Goal: Task Accomplishment & Management: Complete application form

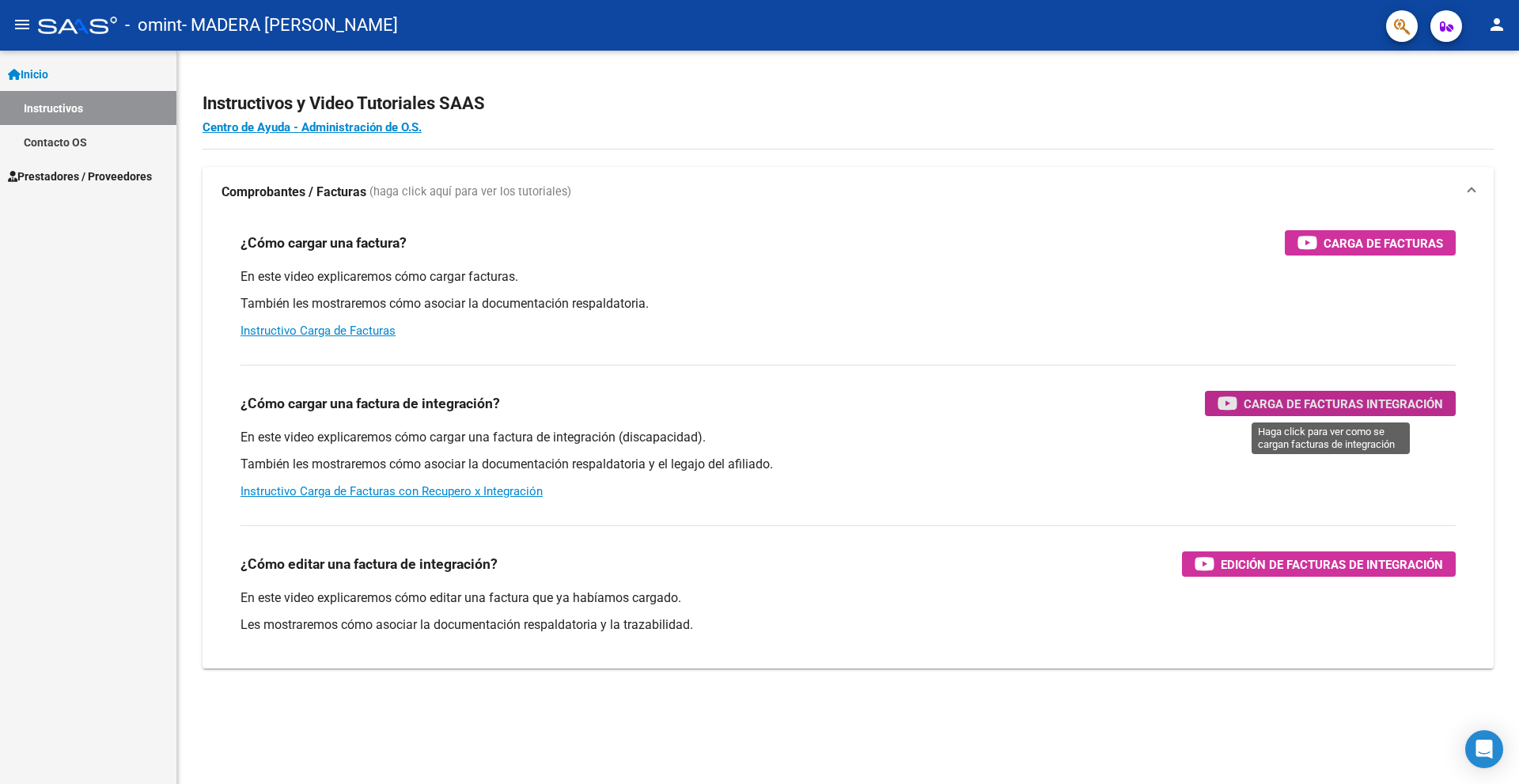
click at [1382, 404] on span "Carga de Facturas Integración" at bounding box center [1342, 404] width 199 height 20
click at [1274, 406] on span "Carga de Facturas Integración" at bounding box center [1342, 404] width 199 height 20
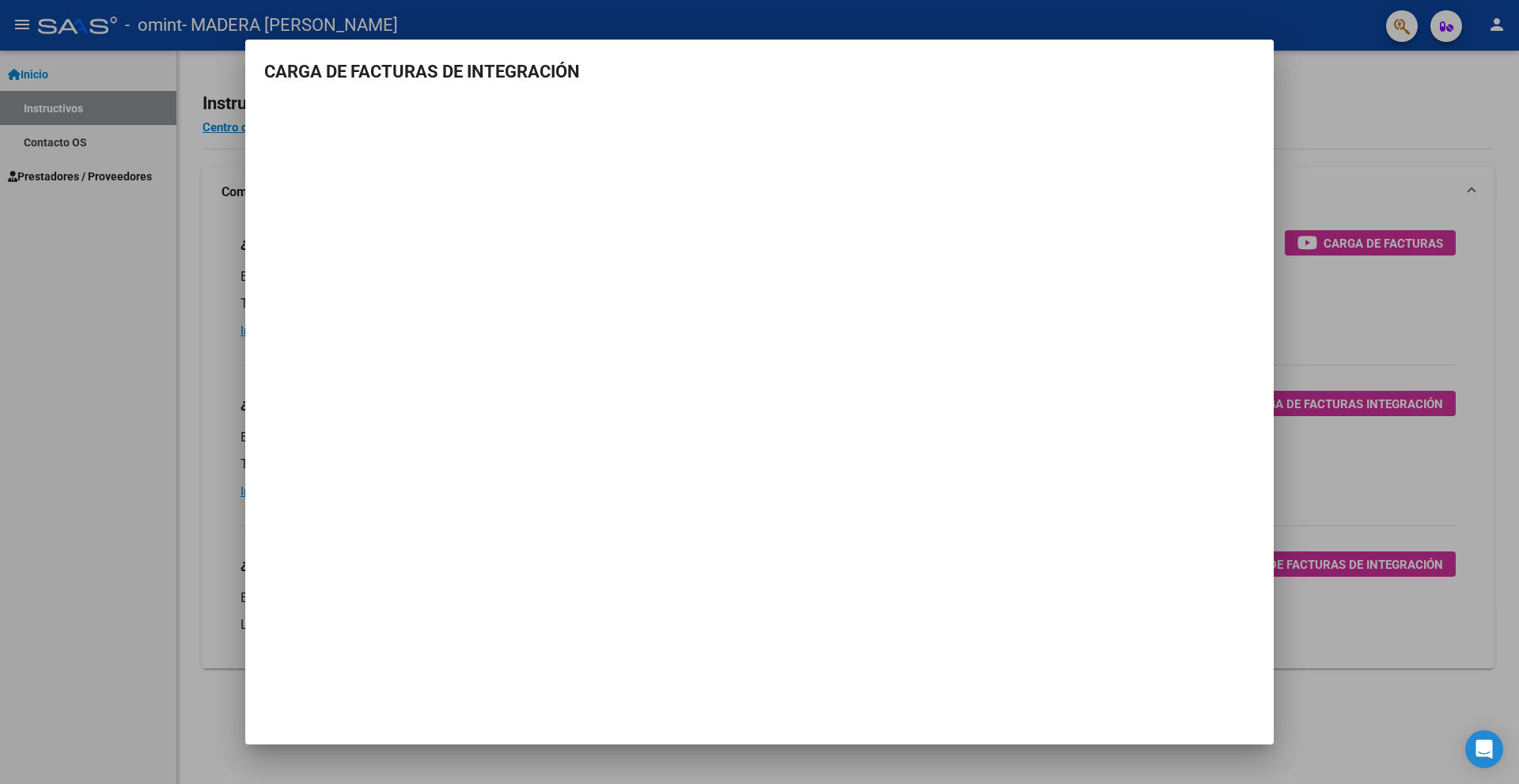
click at [118, 239] on div at bounding box center [760, 392] width 1519 height 784
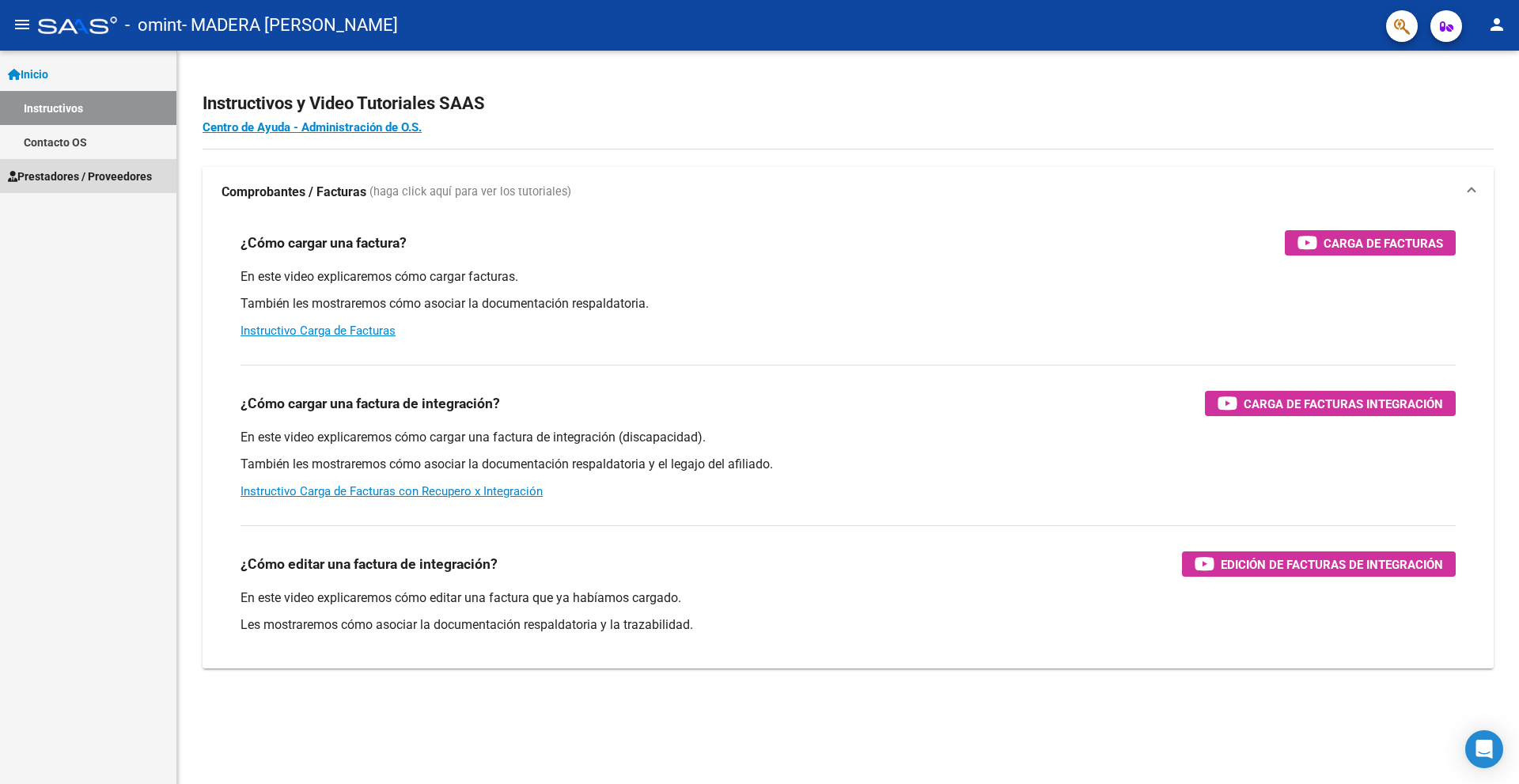
click at [66, 171] on span "Prestadores / Proveedores" at bounding box center [80, 177] width 144 height 18
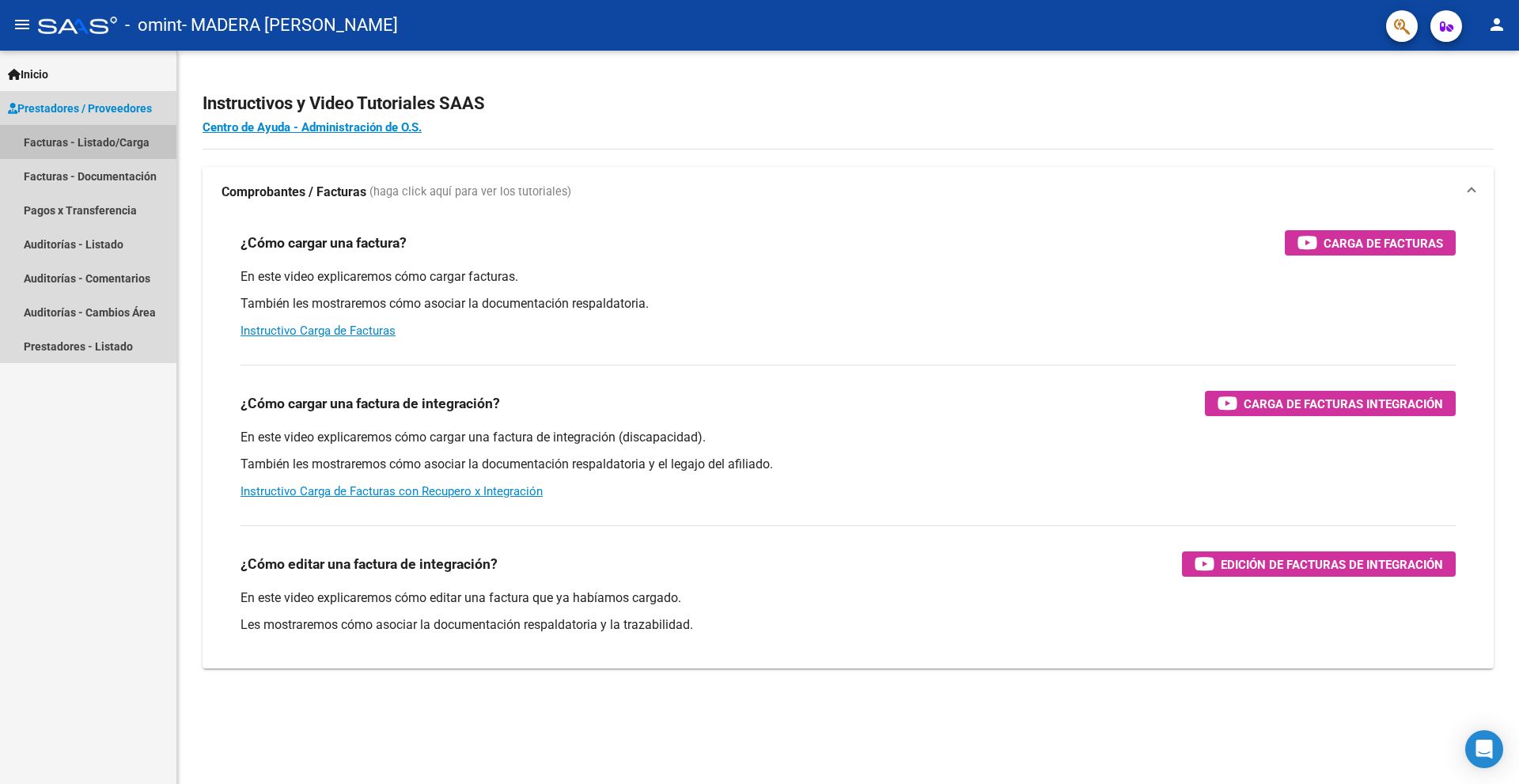
click at [78, 142] on link "Facturas - Listado/Carga" at bounding box center [88, 141] width 177 height 34
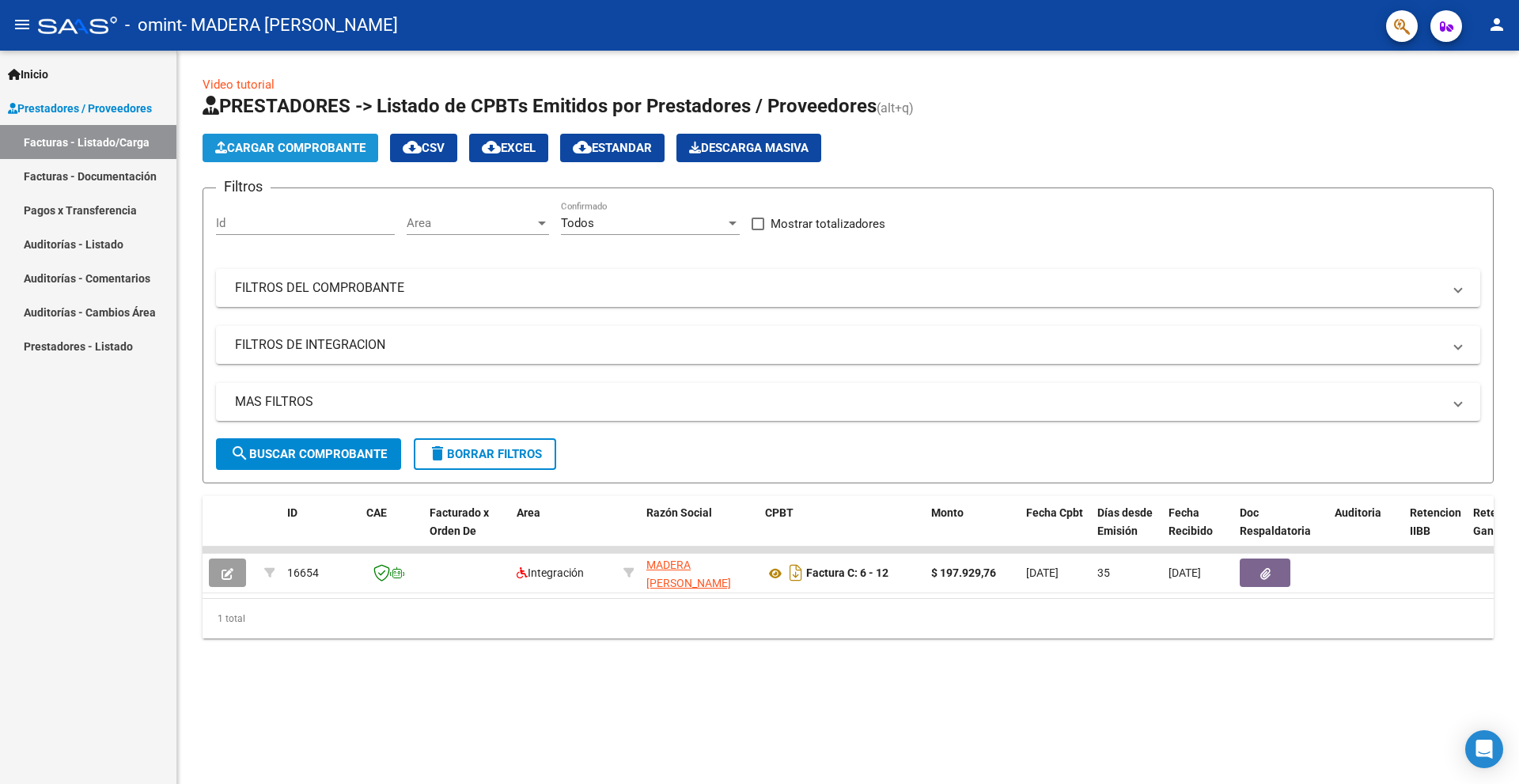
click at [304, 140] on button "Cargar Comprobante" at bounding box center [290, 148] width 176 height 29
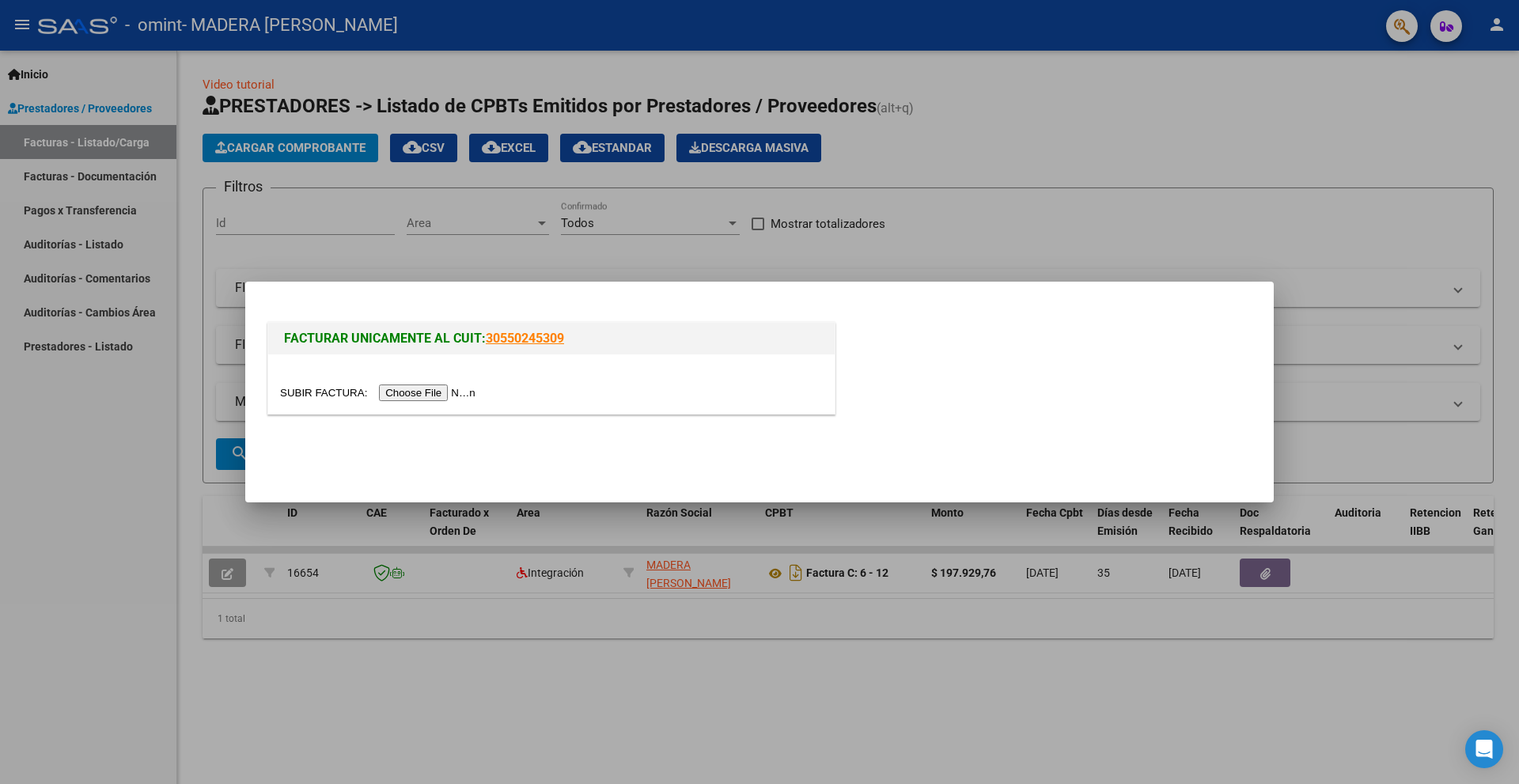
click at [430, 391] on input "file" at bounding box center [380, 392] width 200 height 17
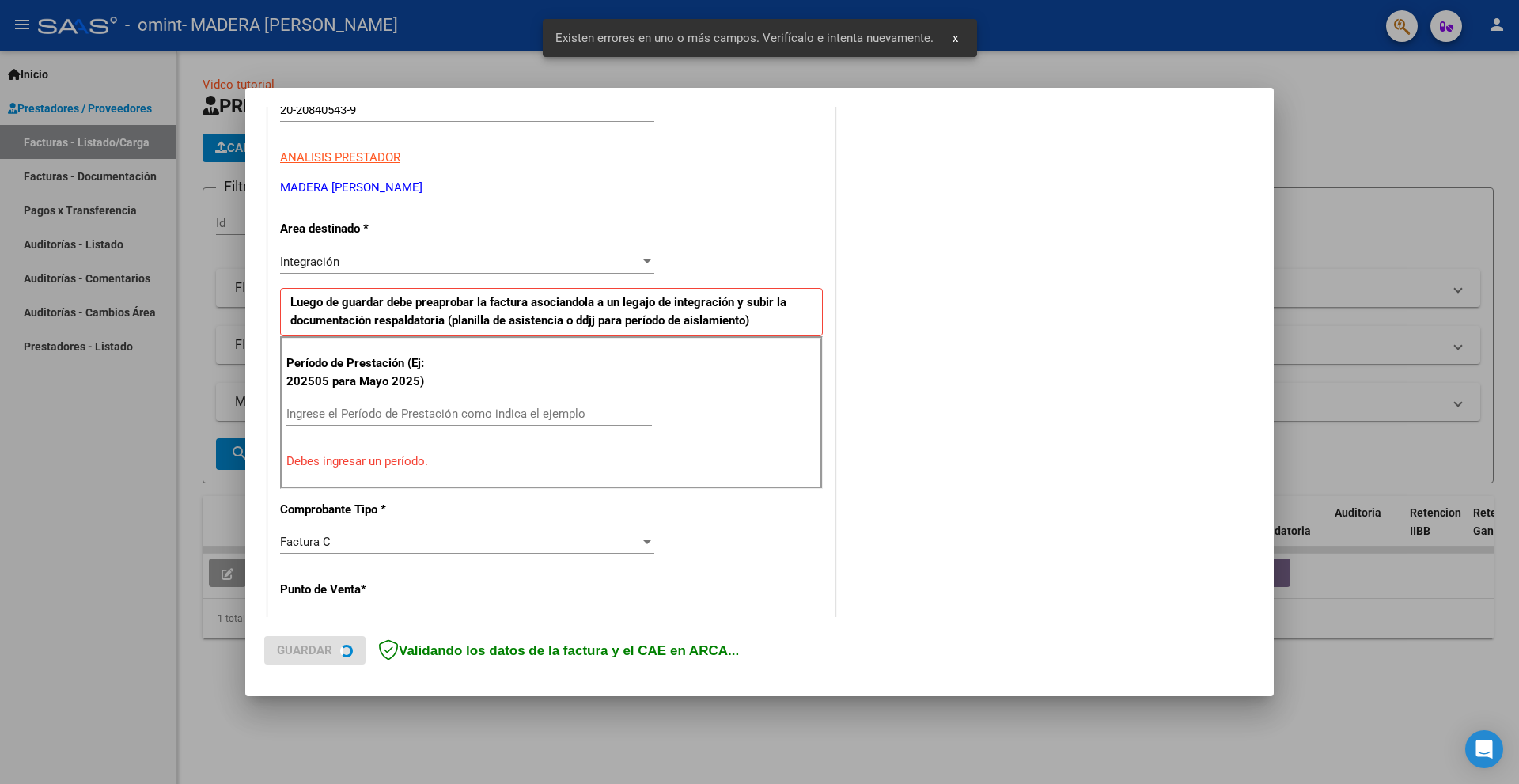
scroll to position [266, 0]
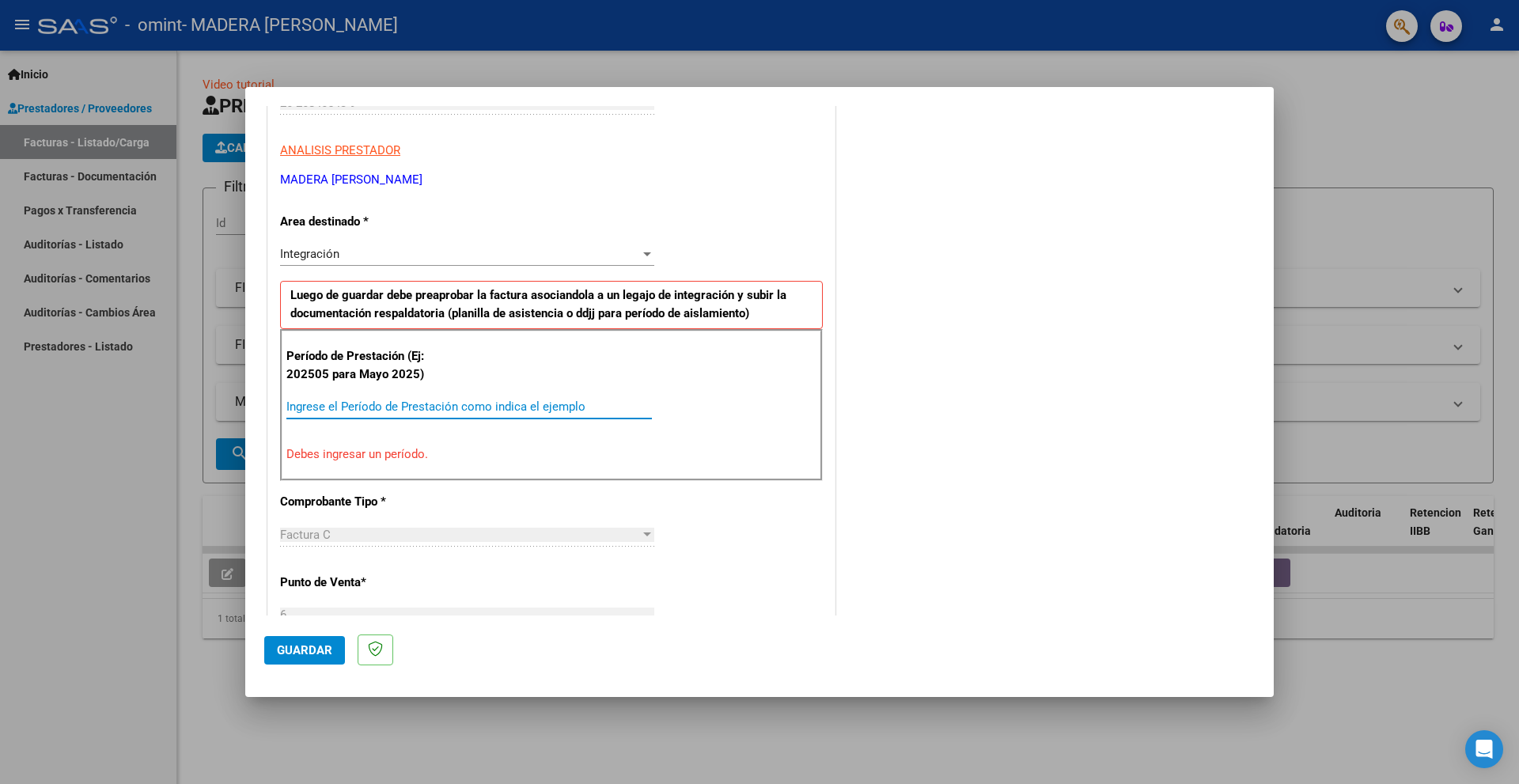
click at [394, 412] on input "Ingrese el Período de Prestación como indica el ejemplo" at bounding box center [468, 407] width 365 height 14
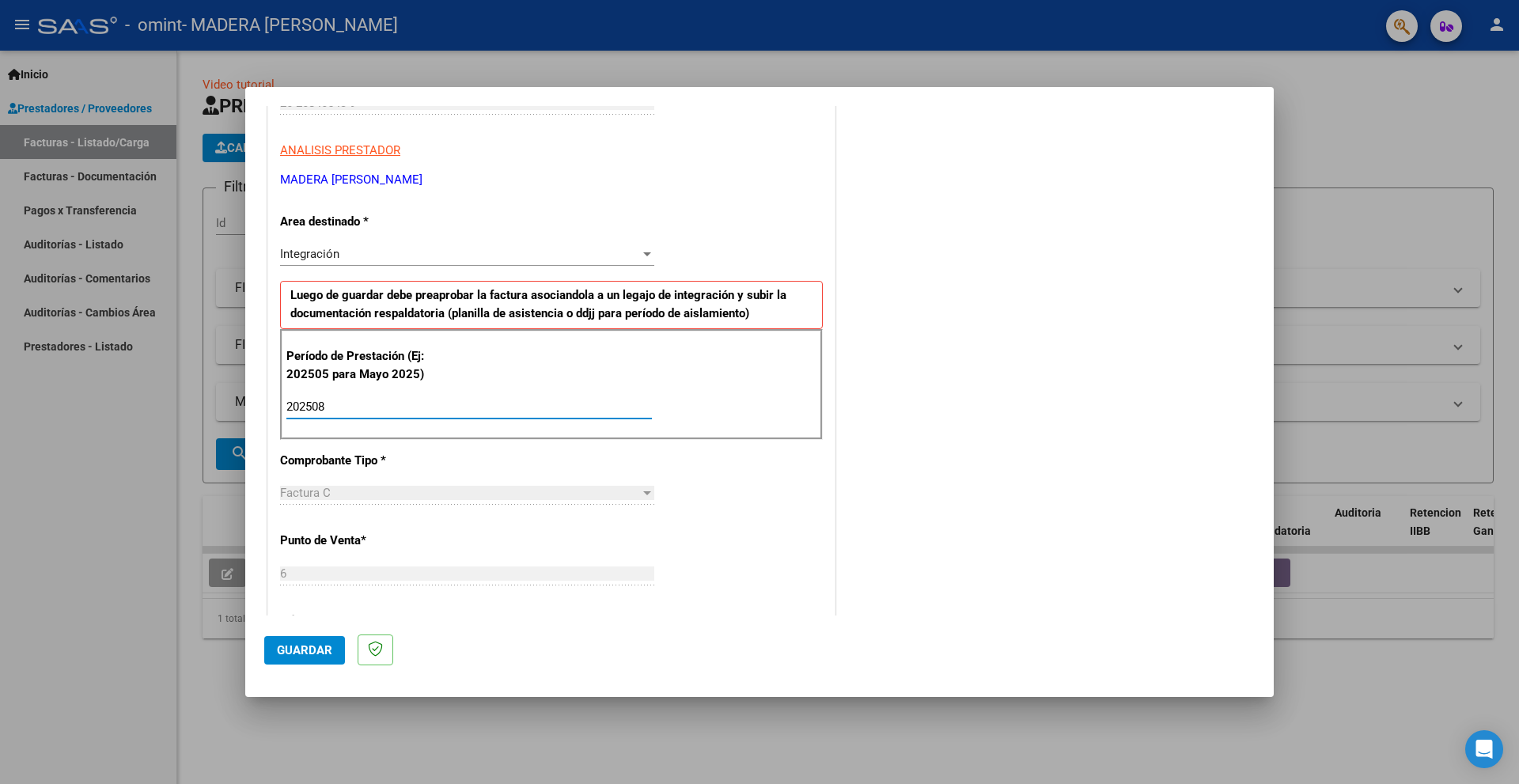
type input "202508"
click at [741, 525] on div "CUIT * 20-20840543-9 Ingresar CUIT ANALISIS PRESTADOR MADERA [PERSON_NAME] Area…" at bounding box center [551, 632] width 566 height 1190
click at [644, 495] on div at bounding box center [647, 492] width 14 height 13
click at [640, 488] on div at bounding box center [647, 492] width 14 height 13
click at [305, 486] on span "Factura C" at bounding box center [305, 493] width 50 height 14
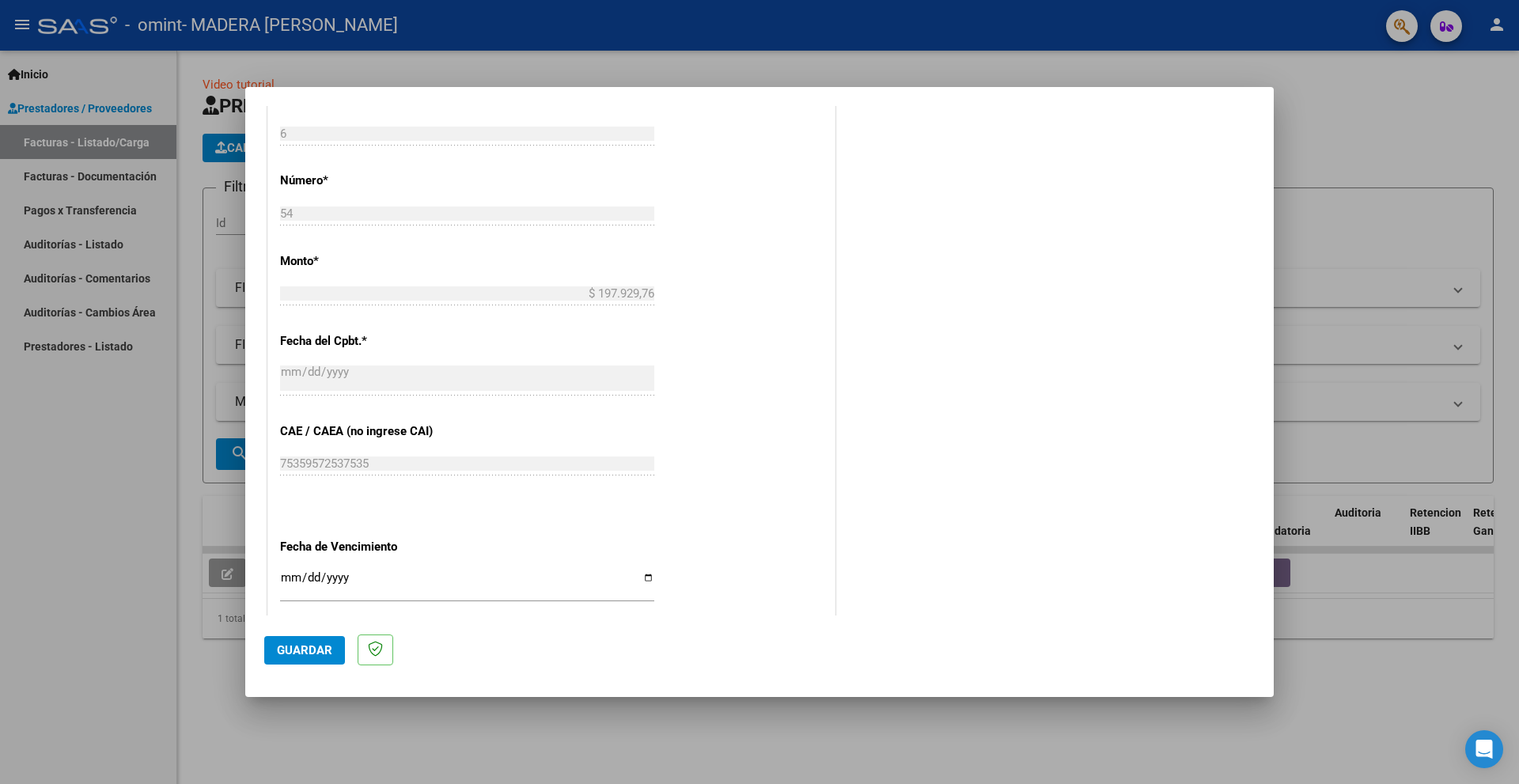
scroll to position [708, 0]
click at [642, 575] on input "Ingresar la fecha" at bounding box center [467, 582] width 374 height 26
type input "[DATE]"
click at [314, 646] on span "Guardar" at bounding box center [304, 650] width 55 height 14
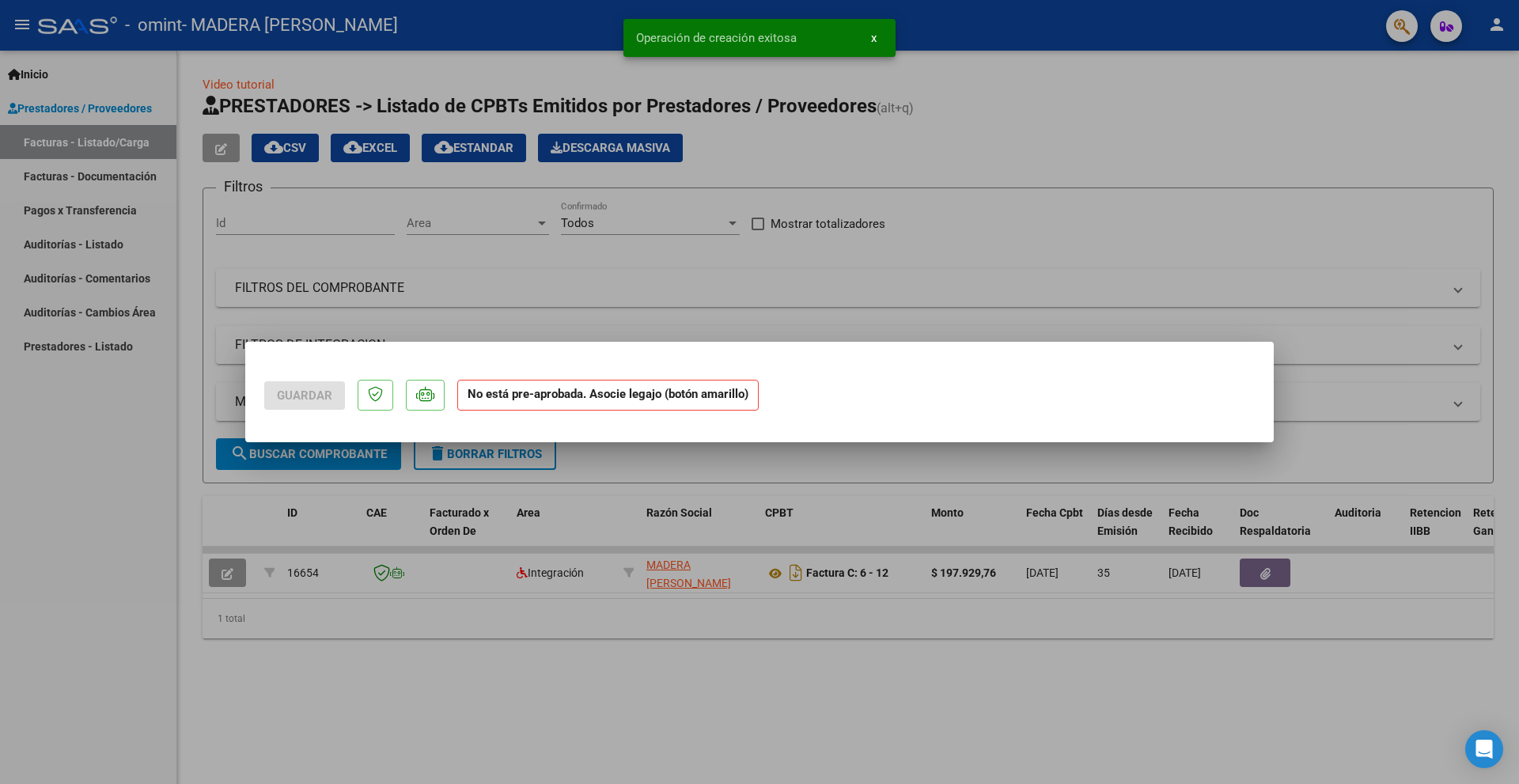
scroll to position [0, 0]
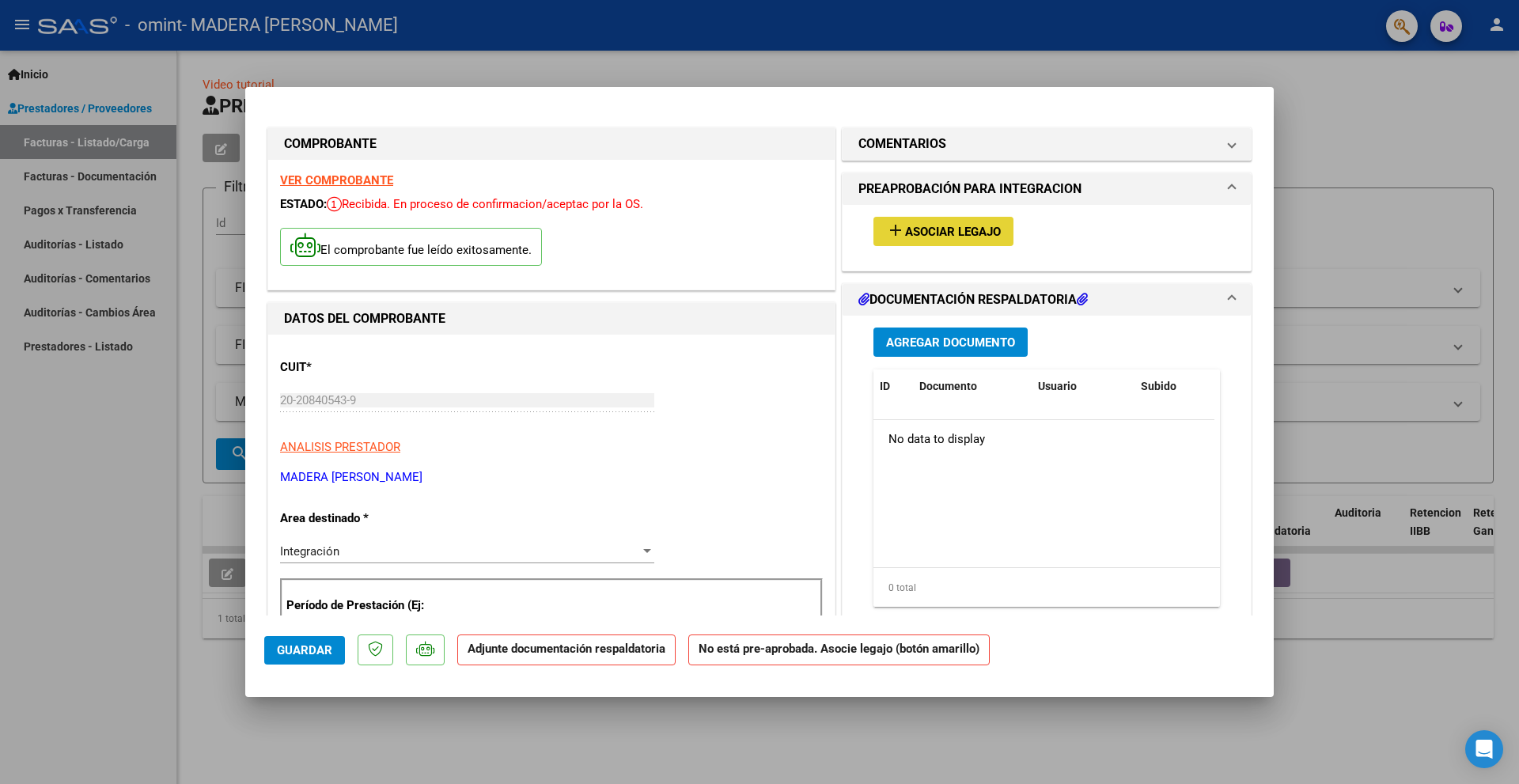
click at [888, 232] on mat-icon "add" at bounding box center [895, 230] width 19 height 19
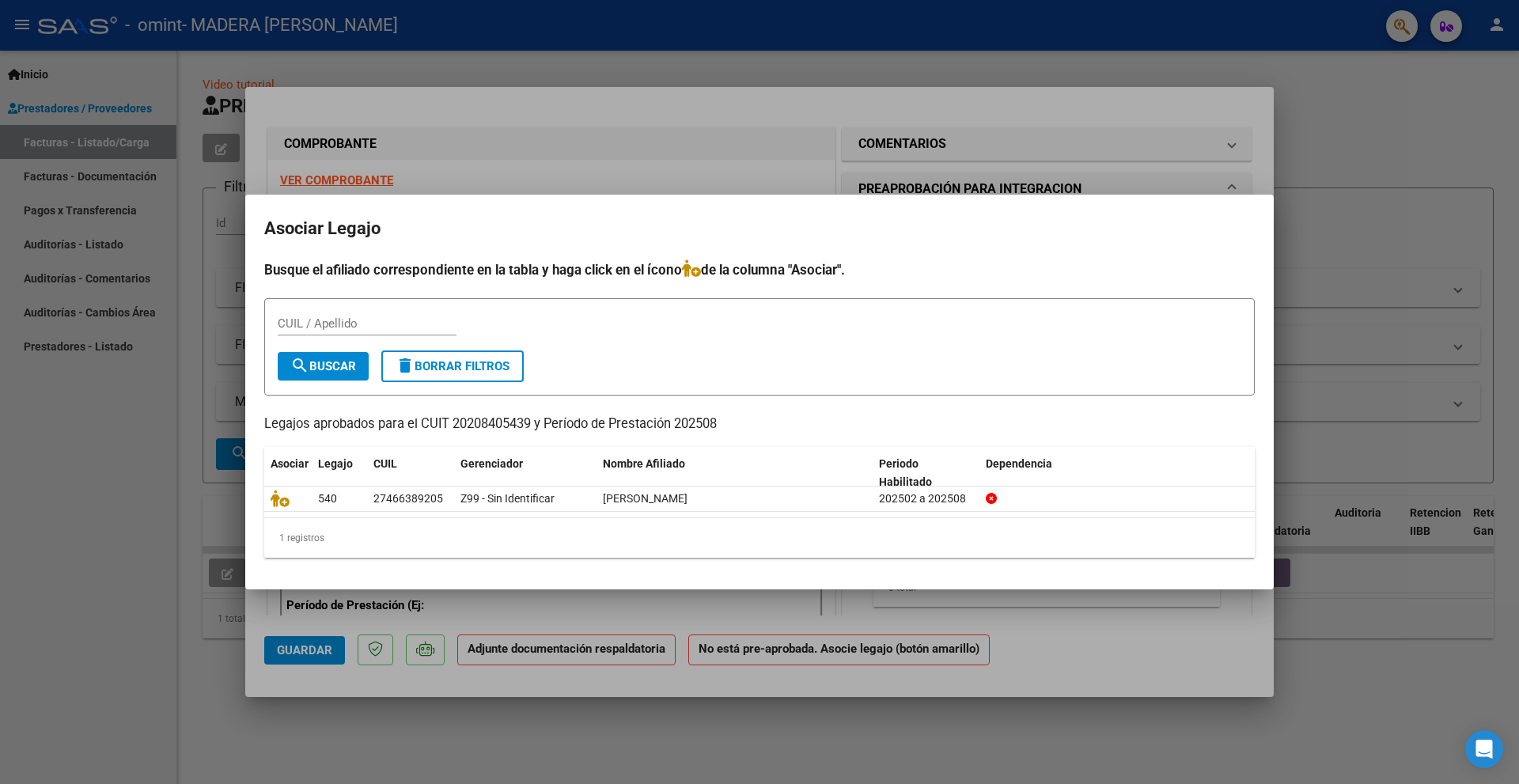
click at [1339, 105] on div at bounding box center [760, 392] width 1519 height 784
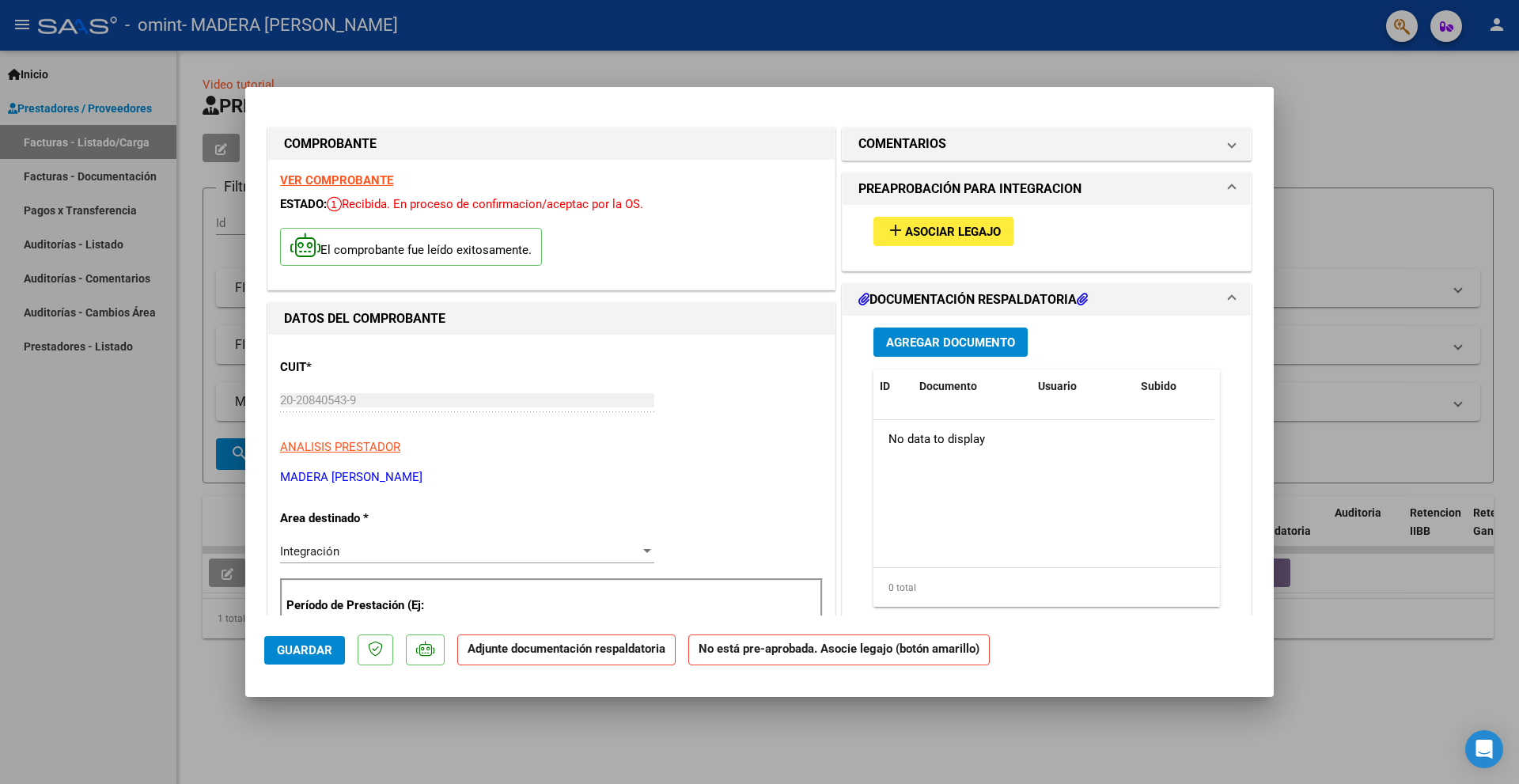
click at [41, 428] on div at bounding box center [760, 392] width 1519 height 784
type input "$ 0,00"
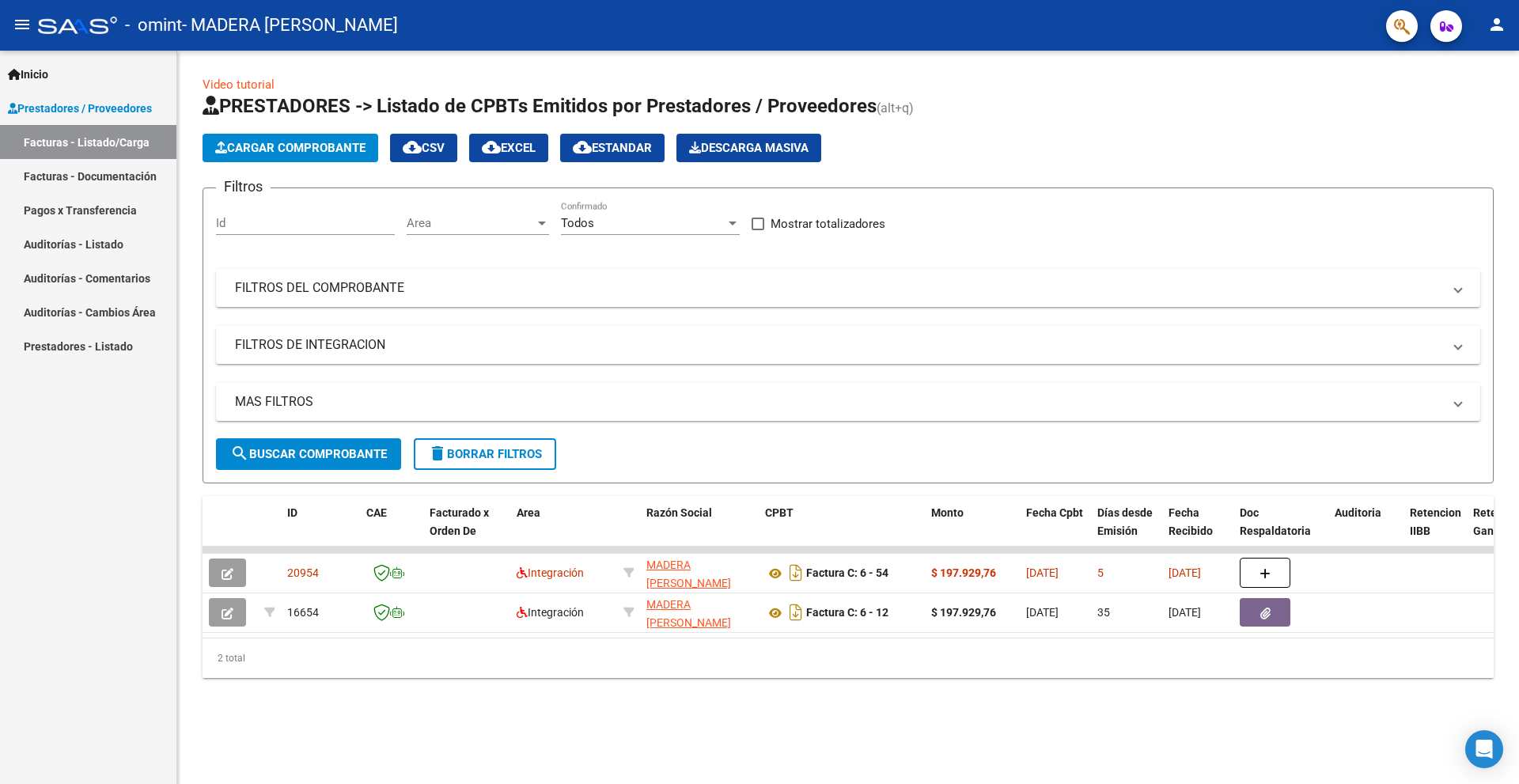
click at [35, 67] on span "Inicio" at bounding box center [28, 74] width 40 height 18
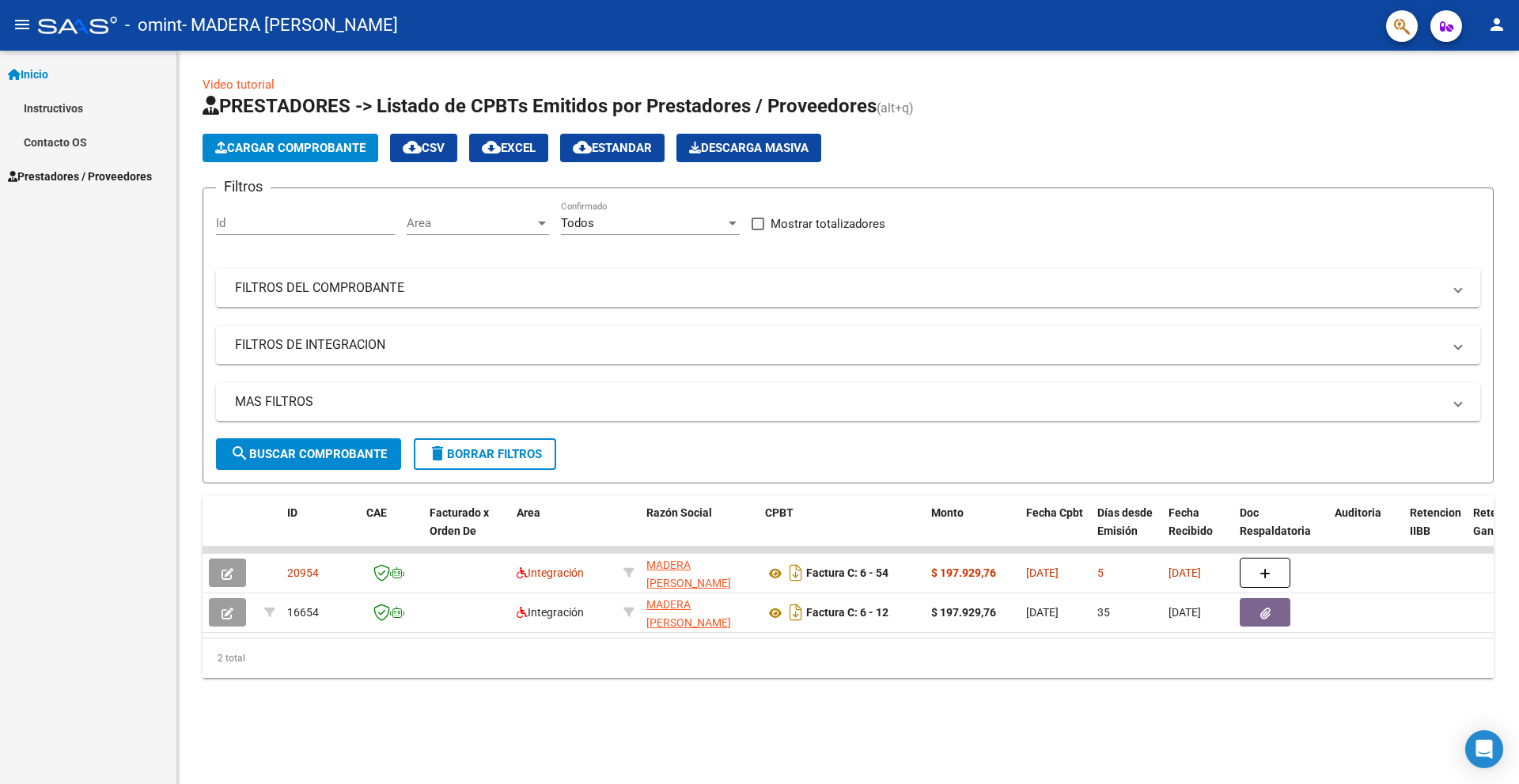
click at [61, 109] on link "Instructivos" at bounding box center [88, 108] width 177 height 34
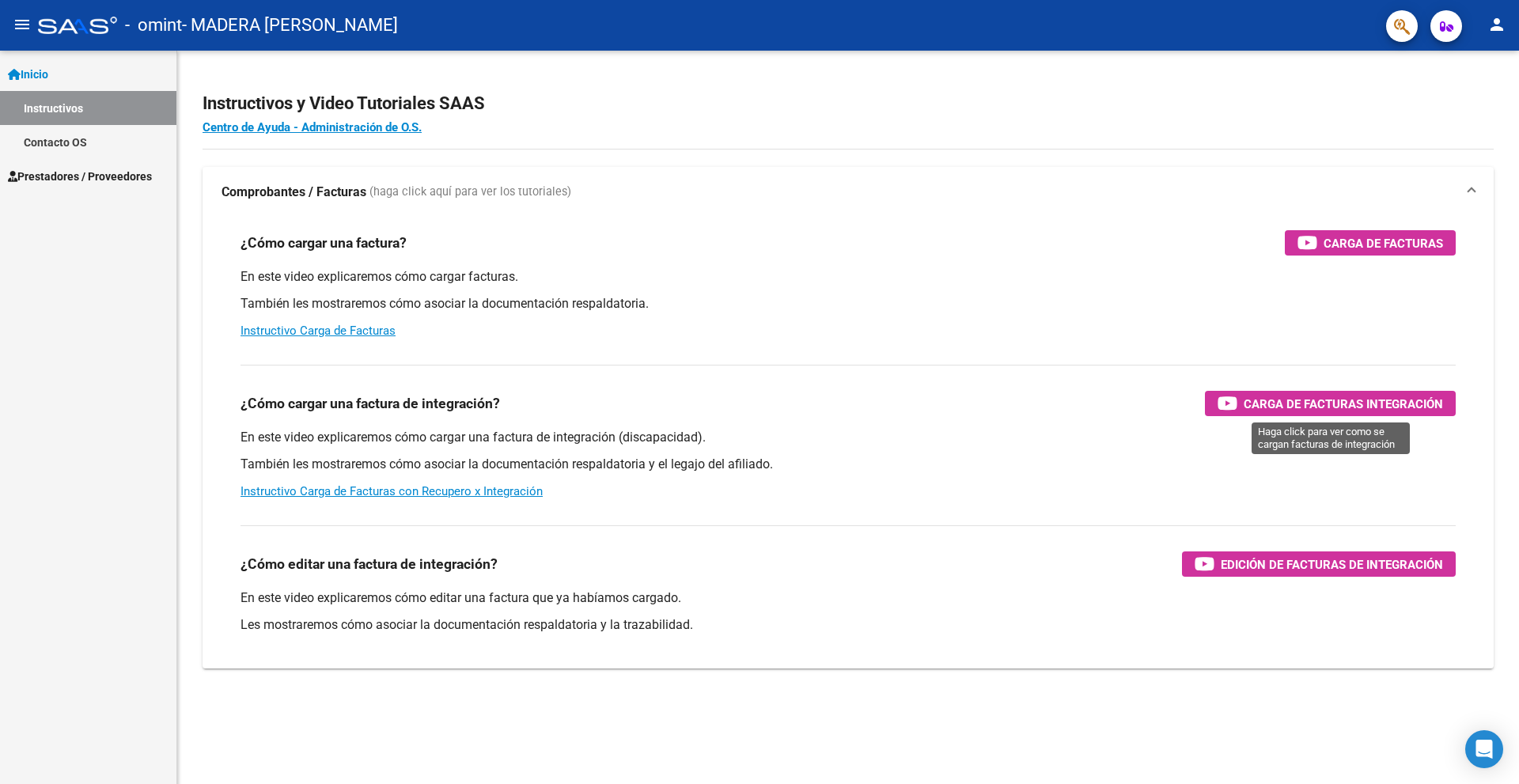
click at [1313, 402] on span "Carga de Facturas Integración" at bounding box center [1342, 404] width 199 height 20
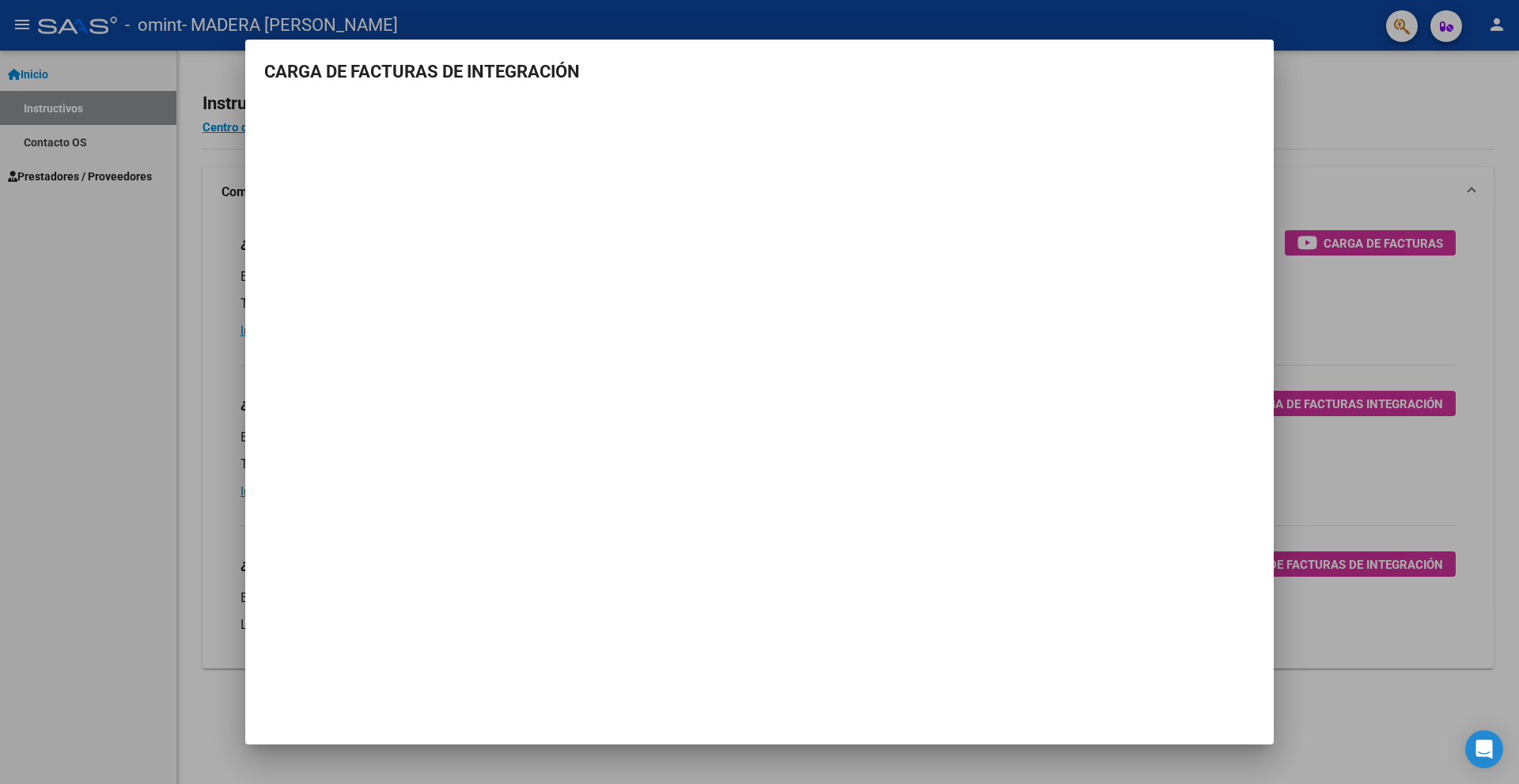
click at [1327, 86] on div at bounding box center [760, 392] width 1519 height 784
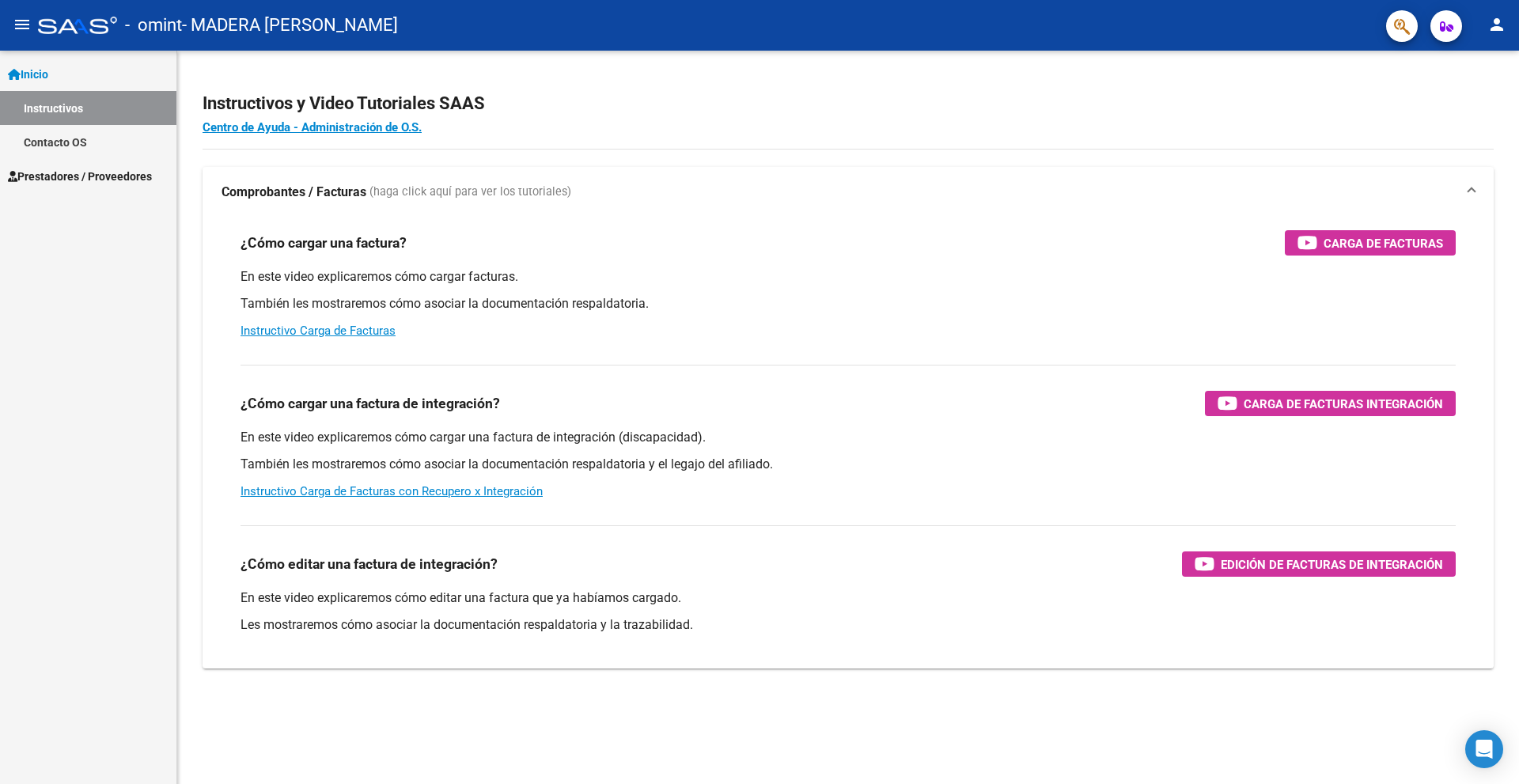
click at [83, 173] on span "Prestadores / Proveedores" at bounding box center [80, 177] width 144 height 18
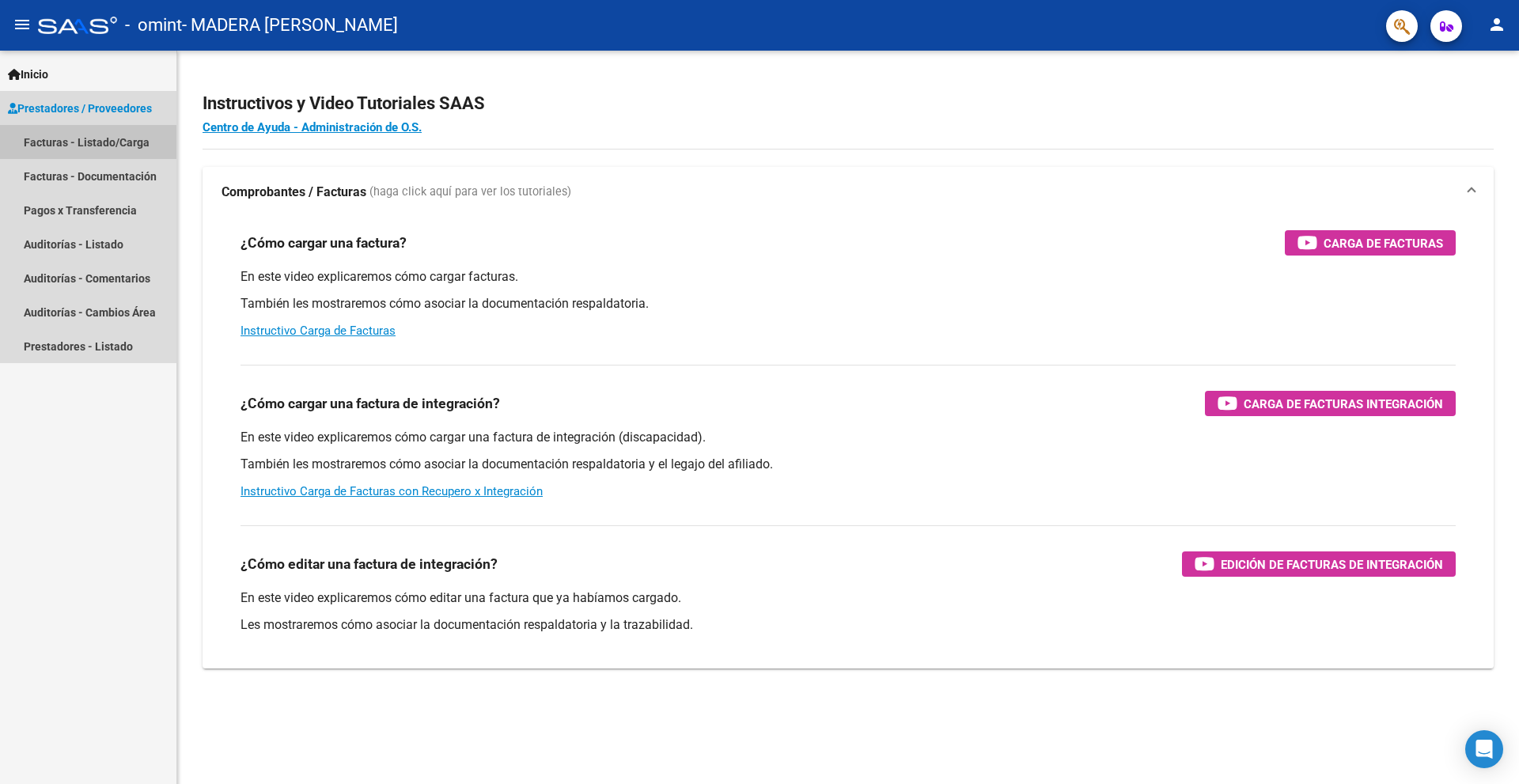
click at [104, 137] on link "Facturas - Listado/Carga" at bounding box center [88, 141] width 177 height 34
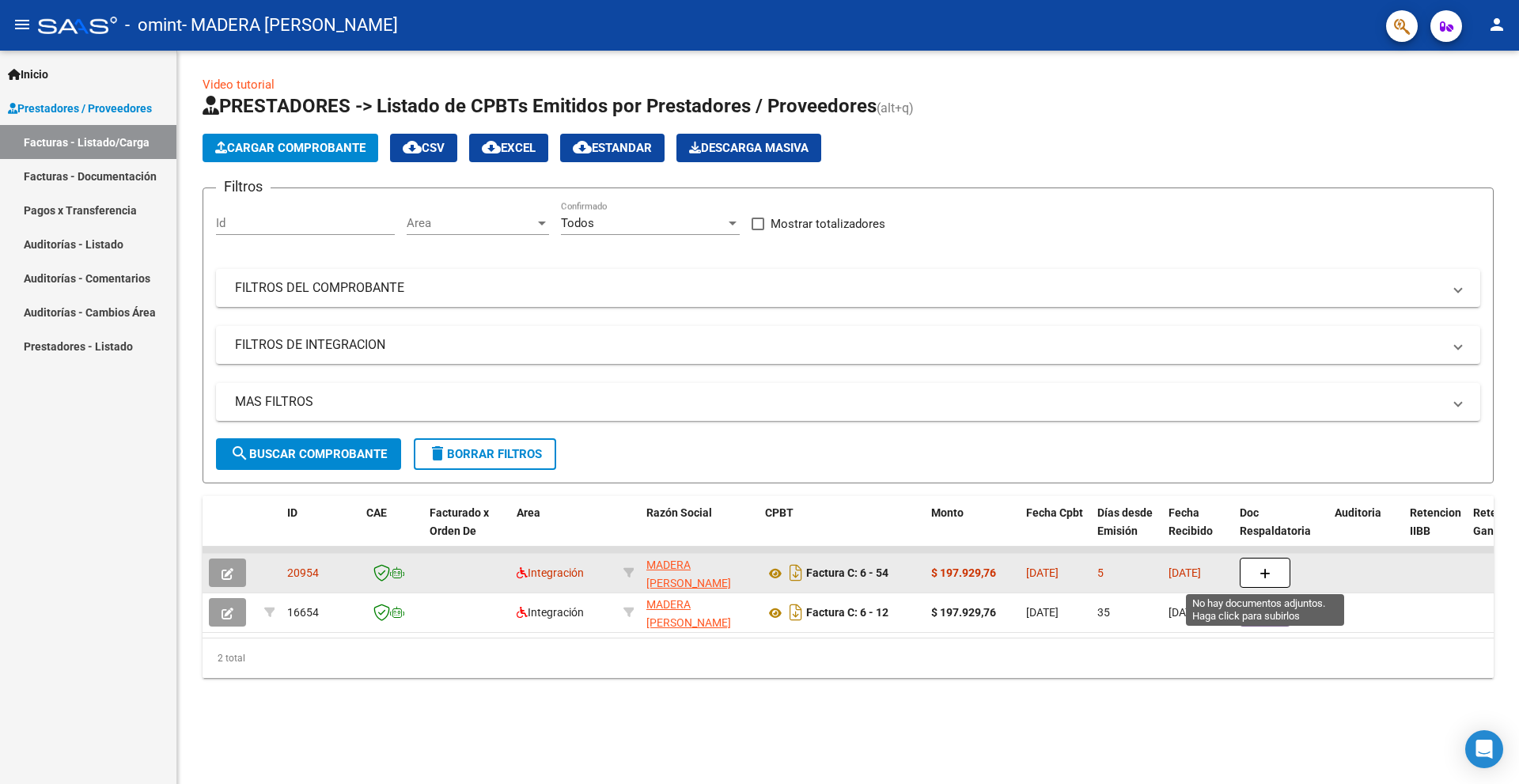
click at [1264, 562] on button "button" at bounding box center [1264, 573] width 50 height 30
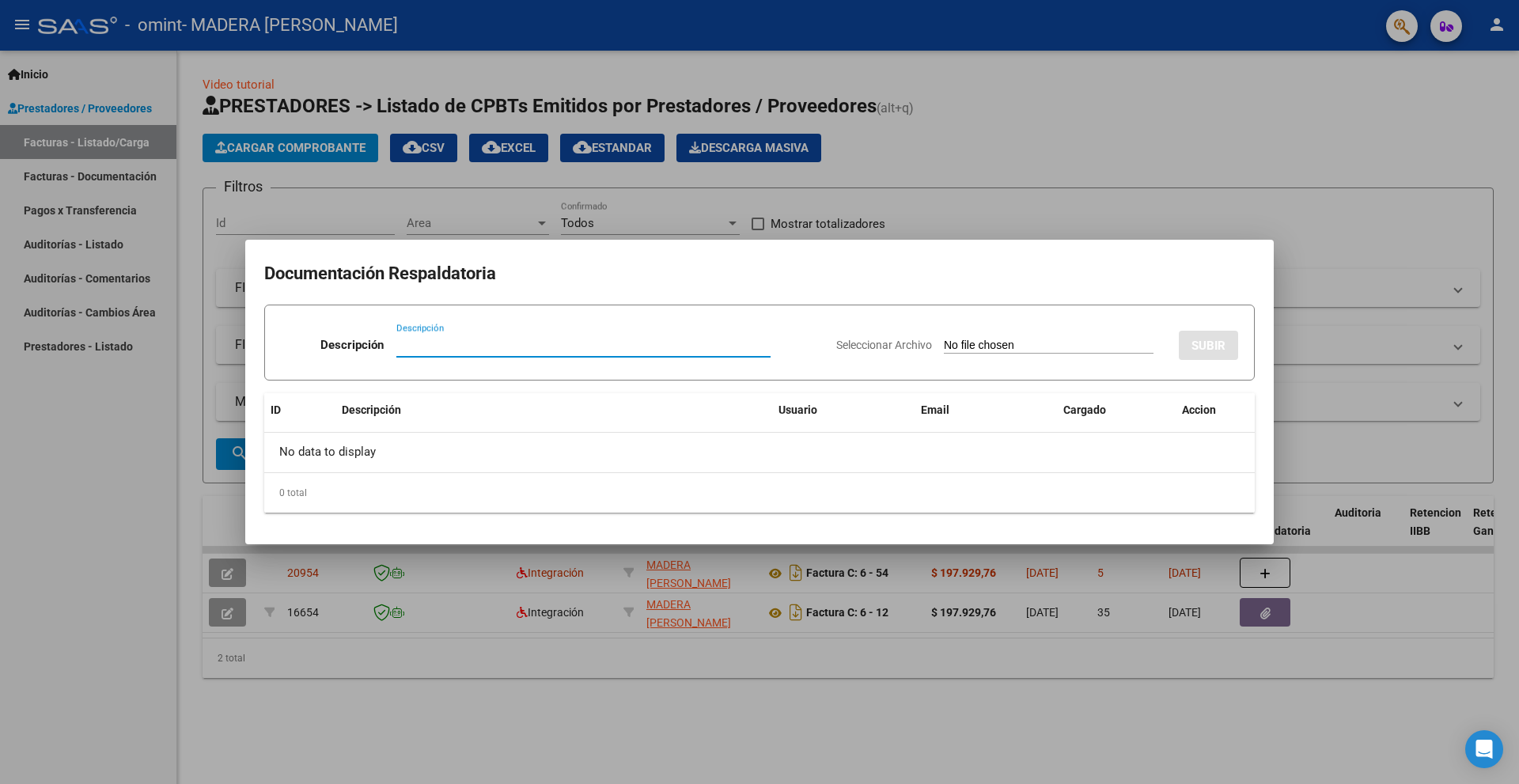
click at [1214, 199] on div at bounding box center [760, 392] width 1519 height 784
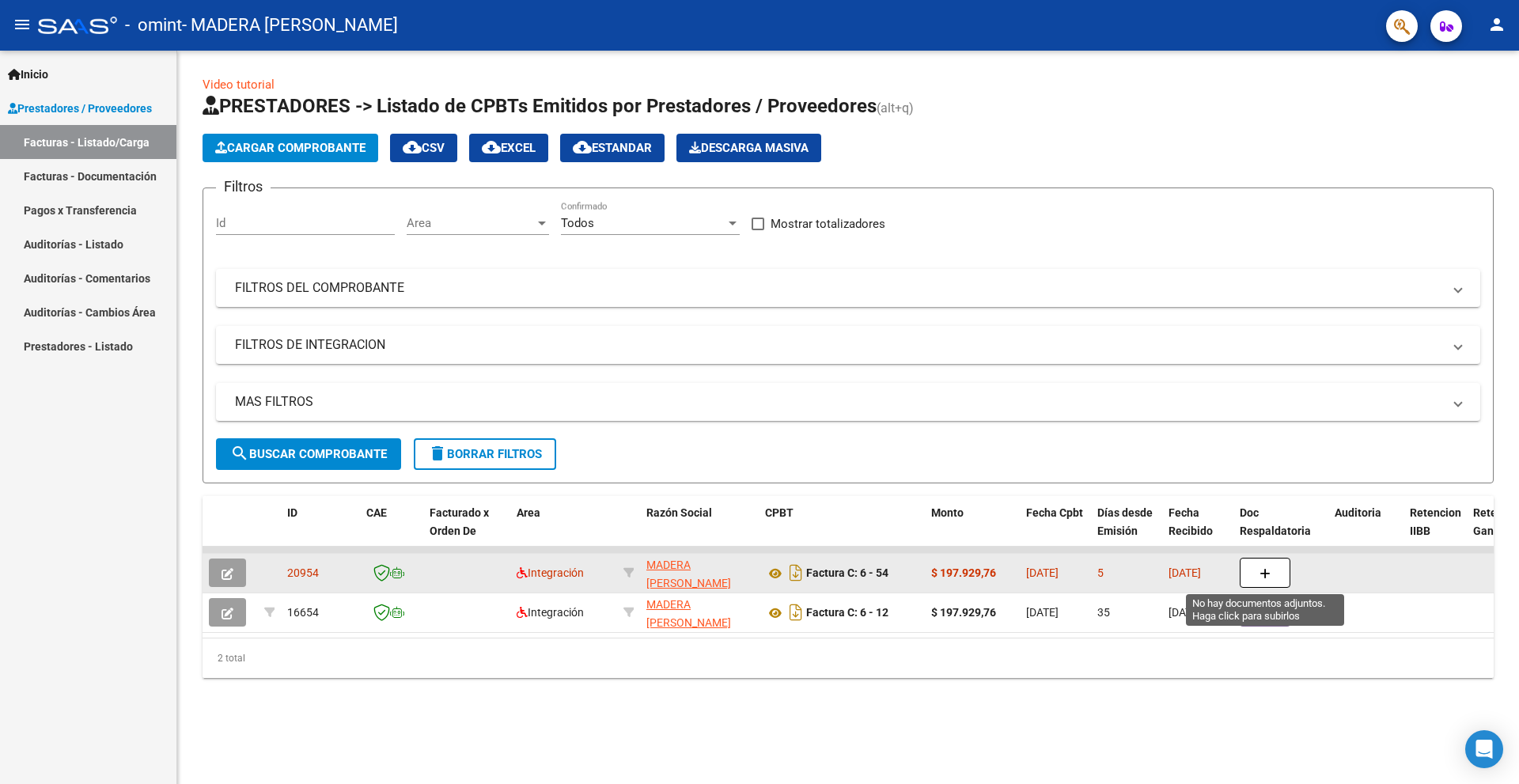
click at [1267, 565] on span "button" at bounding box center [1265, 572] width 11 height 14
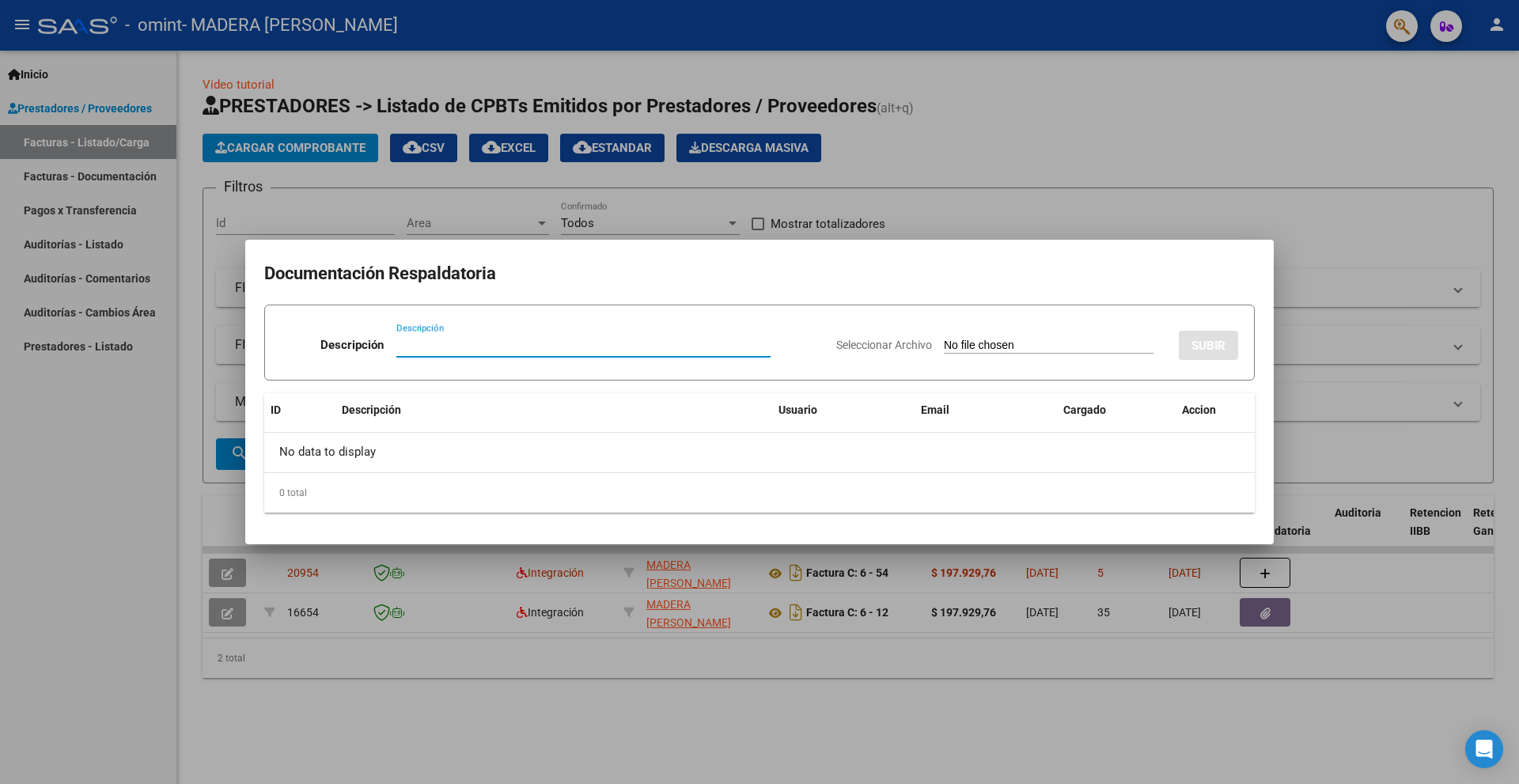
type input "p"
type input "PLANILLA ASISTENCIA"
click at [783, 348] on div "Descripción PLANILLA ASISTENCIA Descripción" at bounding box center [552, 348] width 543 height 47
click at [961, 344] on input "Seleccionar Archivo" at bounding box center [1048, 345] width 209 height 15
type input "C:\fakepath\[PERSON_NAME] - 2025.08 - Asistencia OMINT firmada 16 sesiones.pdf"
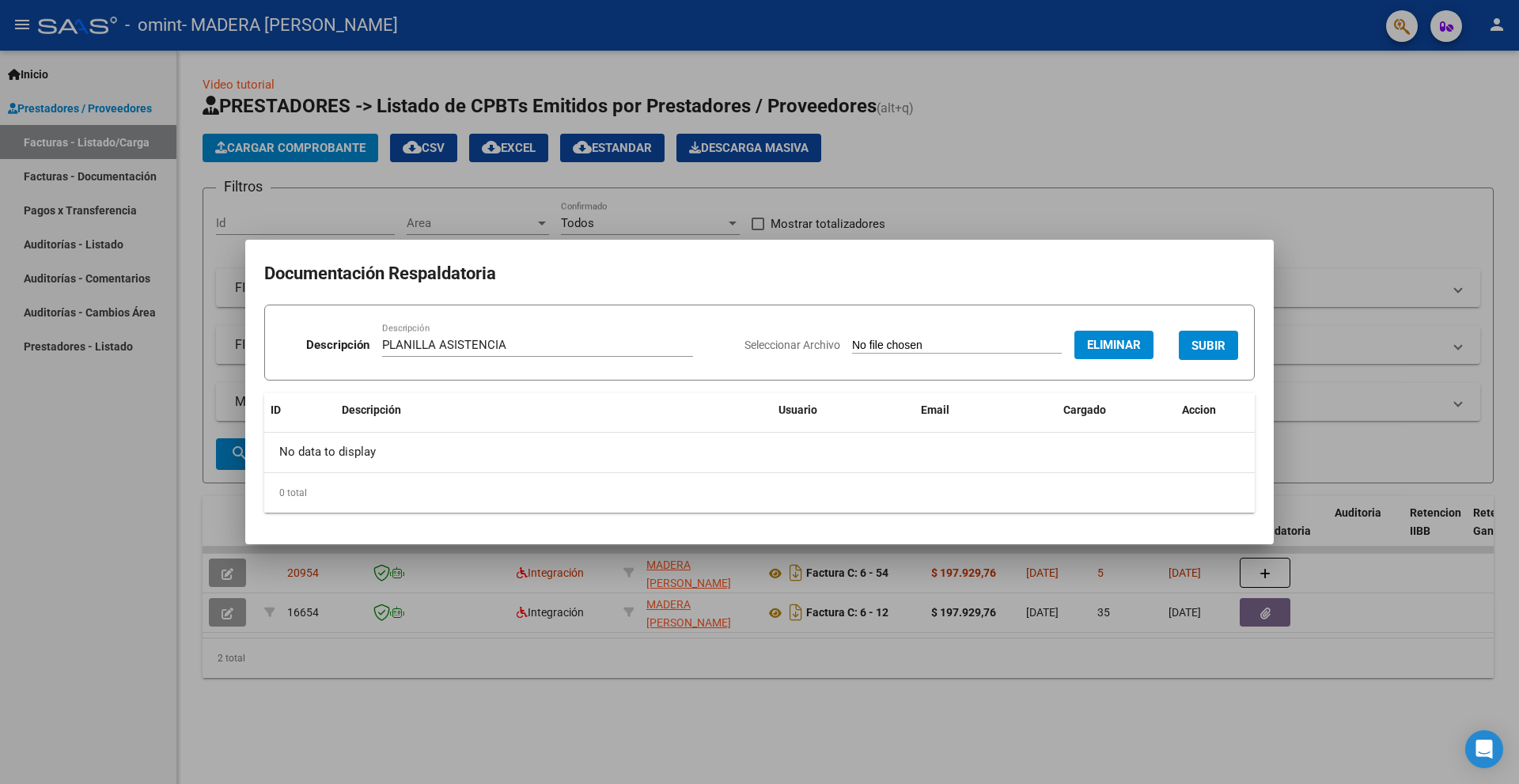
click at [500, 346] on input "PLANILLA ASISTENCIA" at bounding box center [537, 344] width 311 height 14
type input "PLANILLA ASISTENCIA 08"
click at [1206, 348] on span "SUBIR" at bounding box center [1208, 345] width 34 height 14
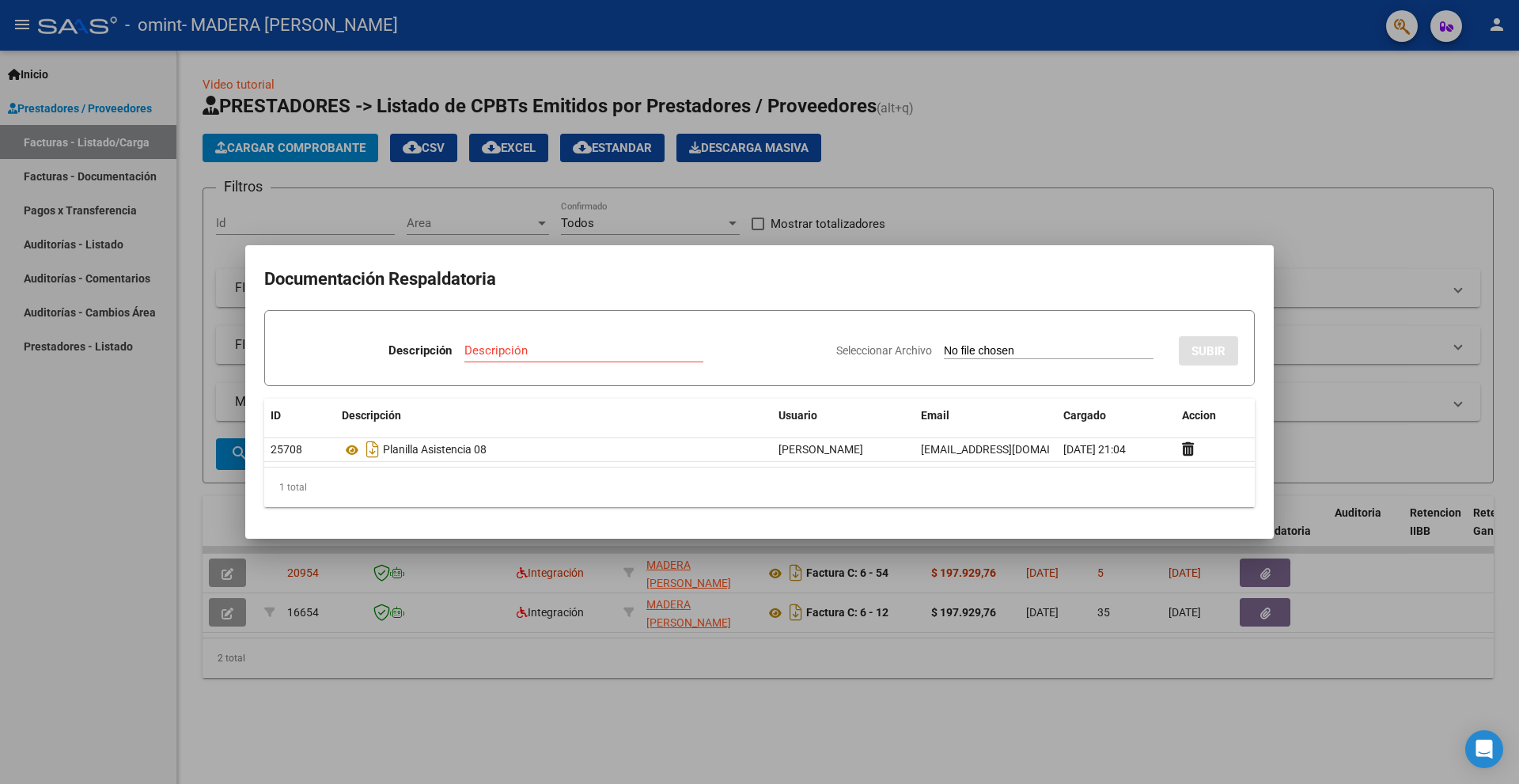
click at [1110, 212] on div at bounding box center [760, 392] width 1519 height 784
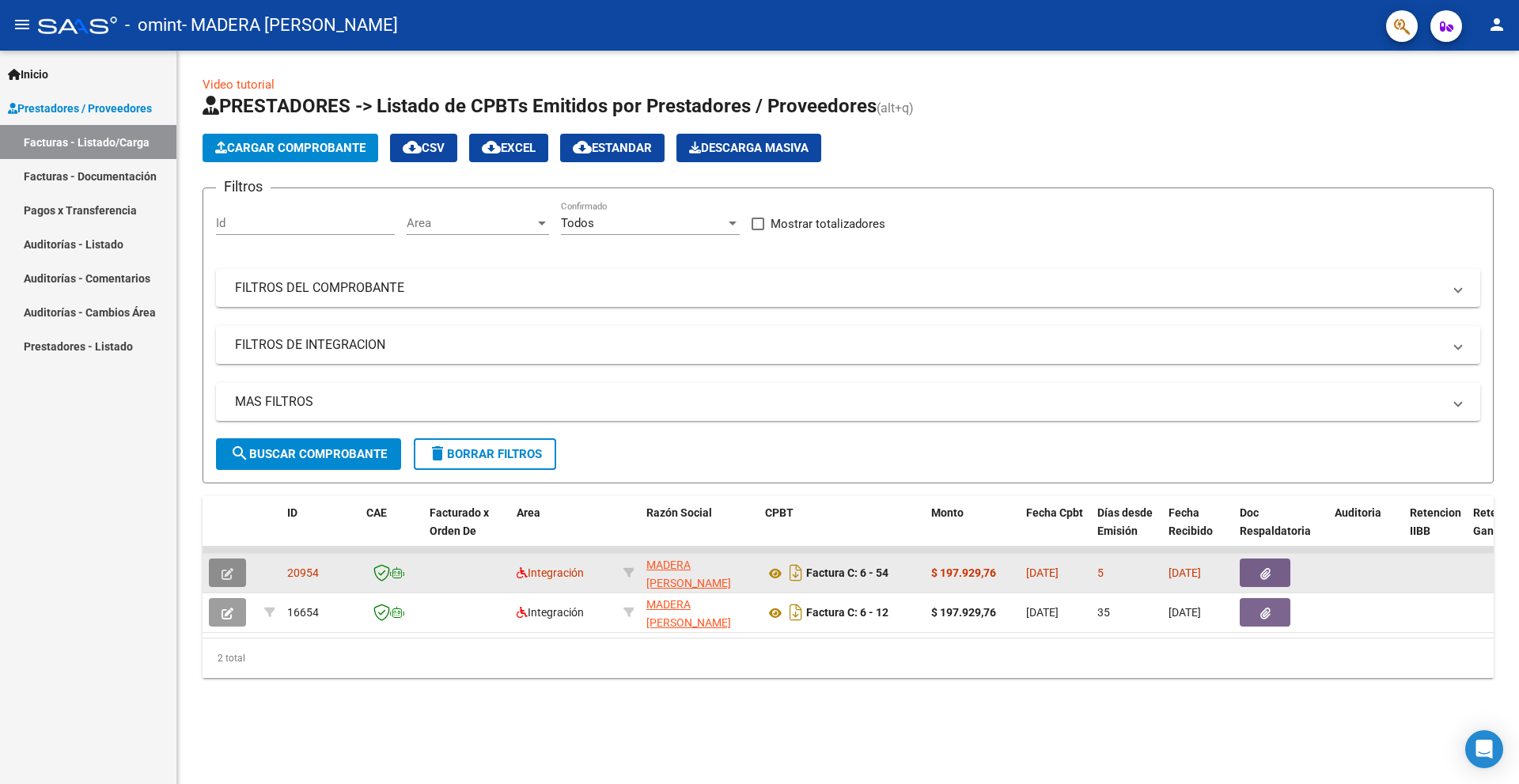
click at [227, 572] on icon "button" at bounding box center [227, 573] width 12 height 12
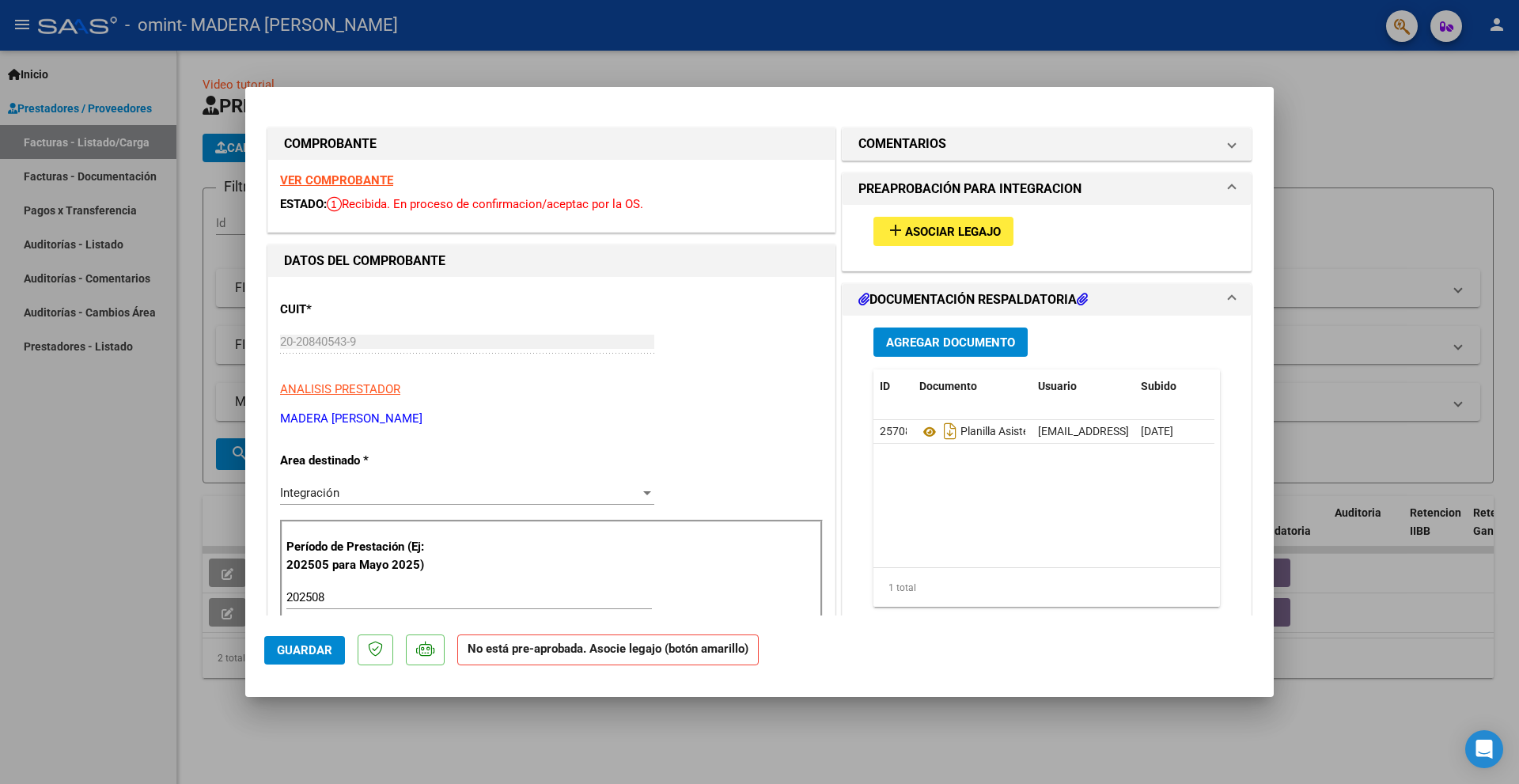
click at [941, 233] on span "Asociar Legajo" at bounding box center [953, 232] width 96 height 14
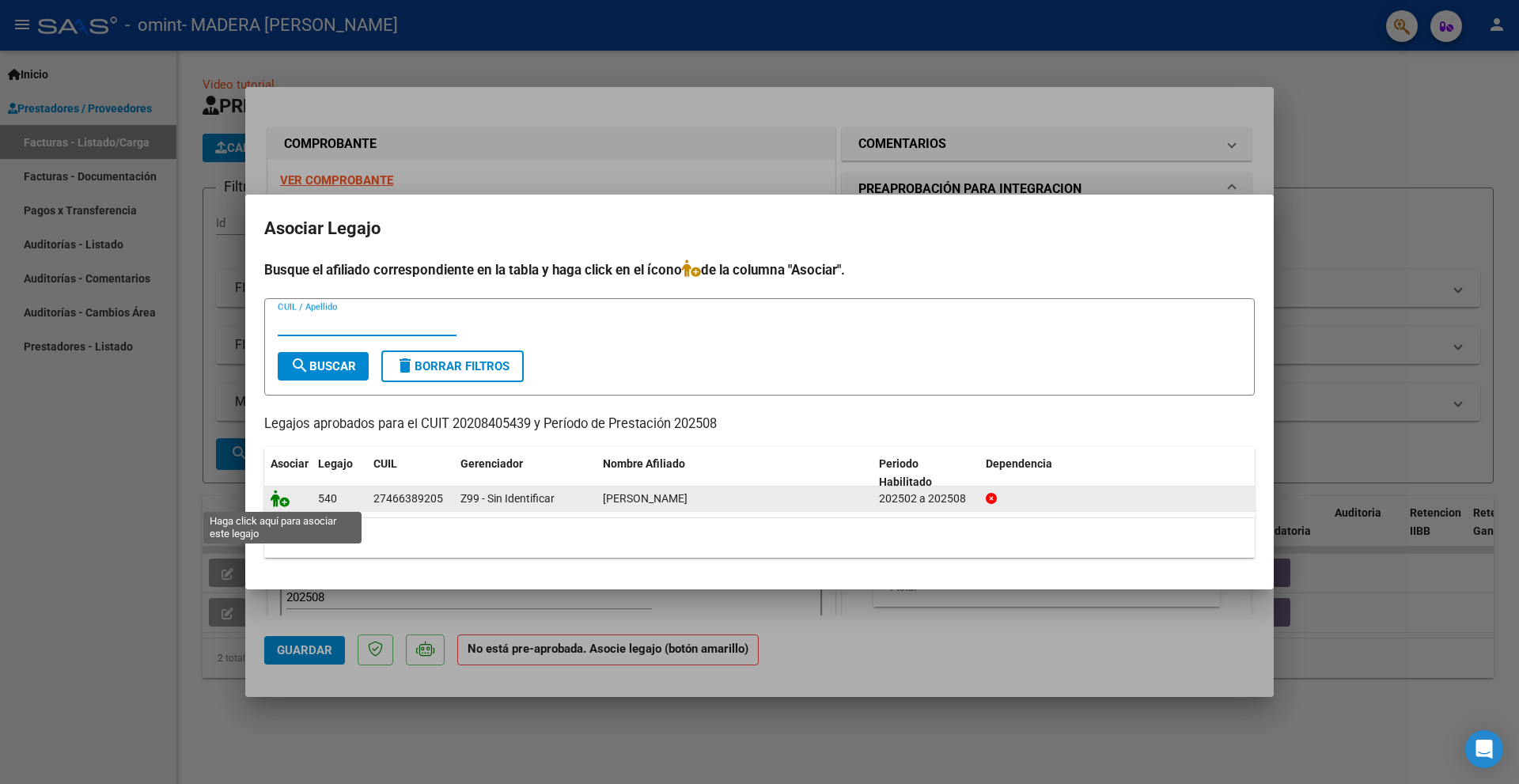
click at [280, 499] on icon at bounding box center [280, 498] width 19 height 18
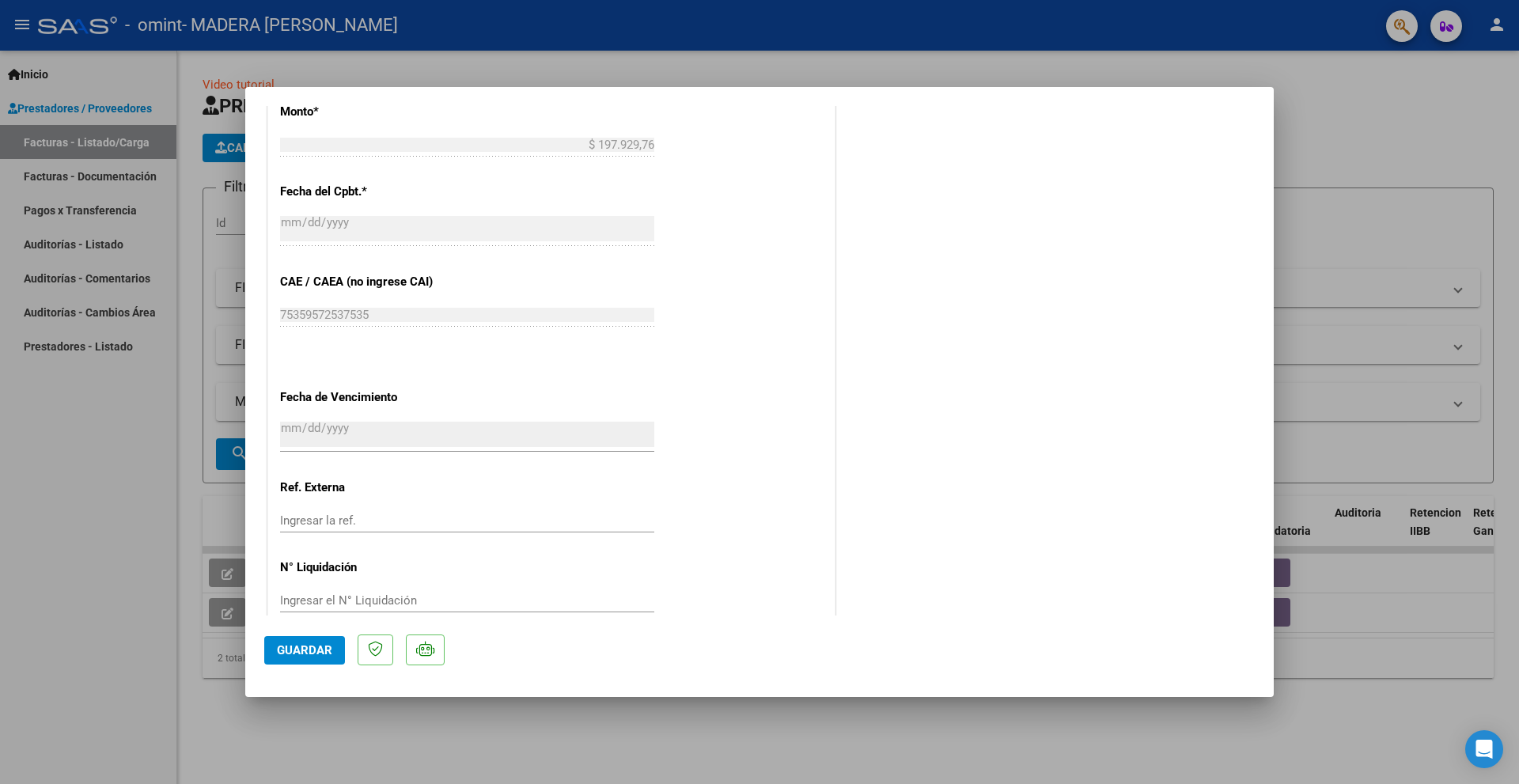
scroll to position [849, 0]
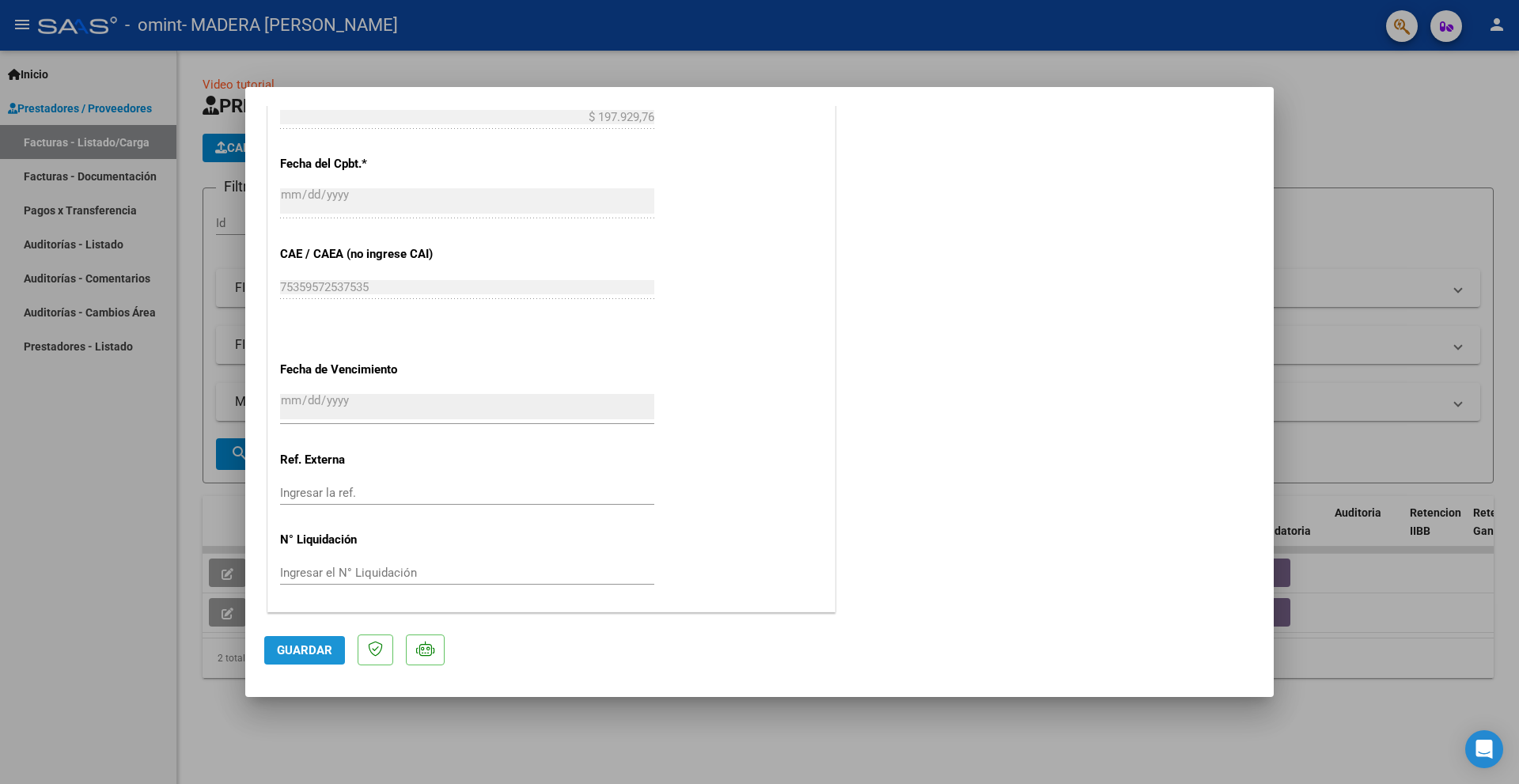
click at [290, 651] on span "Guardar" at bounding box center [304, 650] width 55 height 14
click at [960, 66] on div at bounding box center [760, 392] width 1519 height 784
type input "$ 0,00"
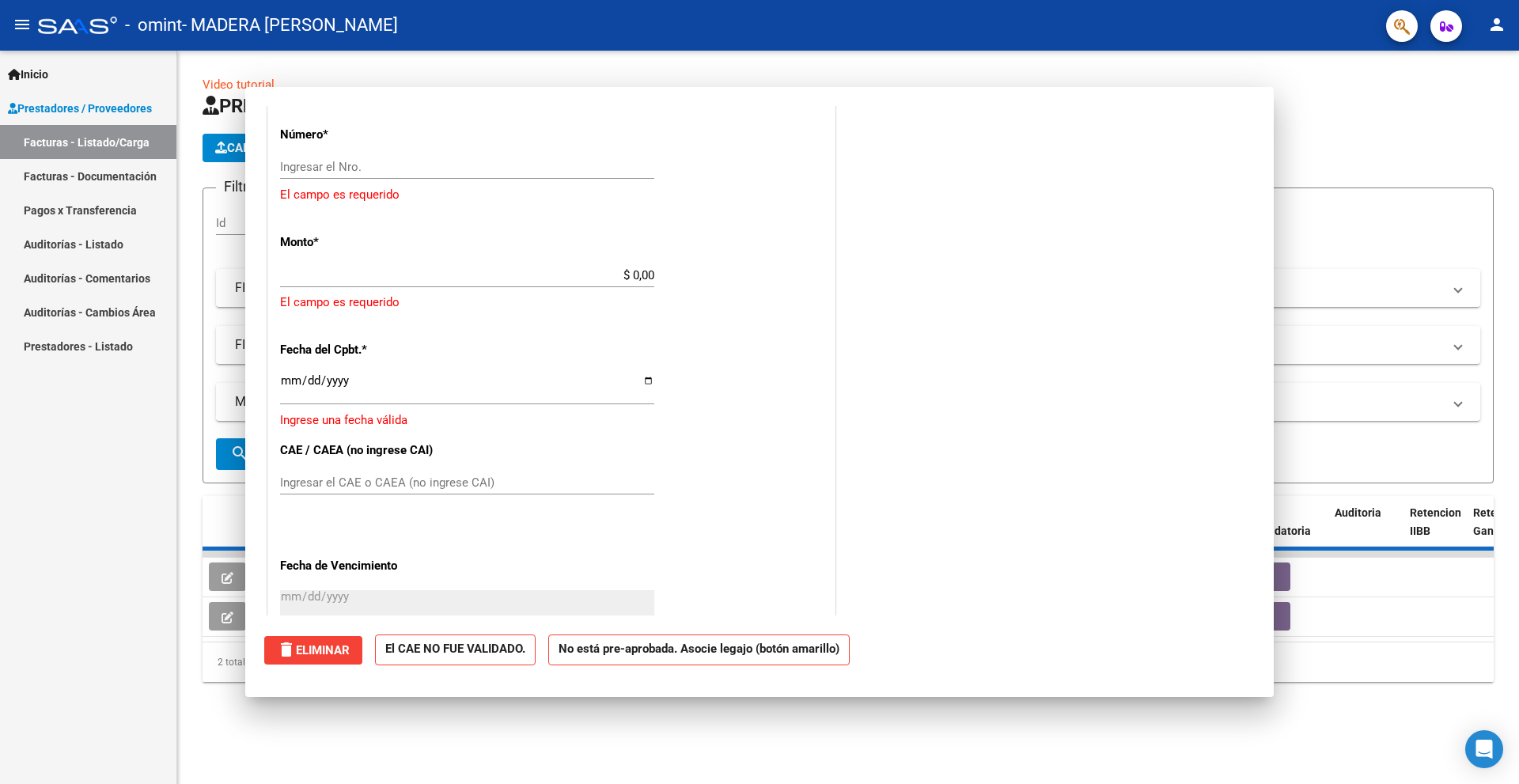
scroll to position [0, 0]
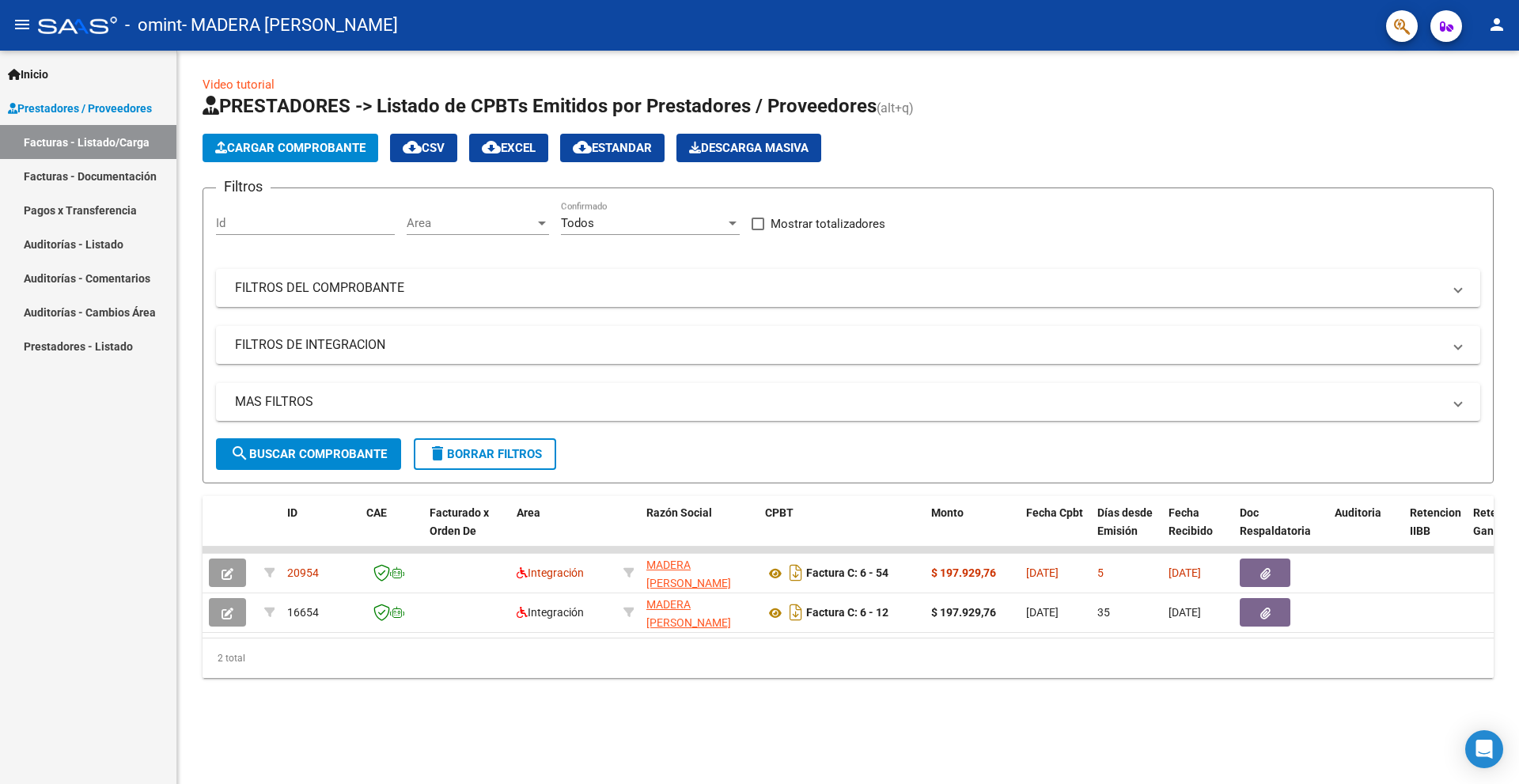
click at [42, 66] on span "Inicio" at bounding box center [28, 74] width 40 height 18
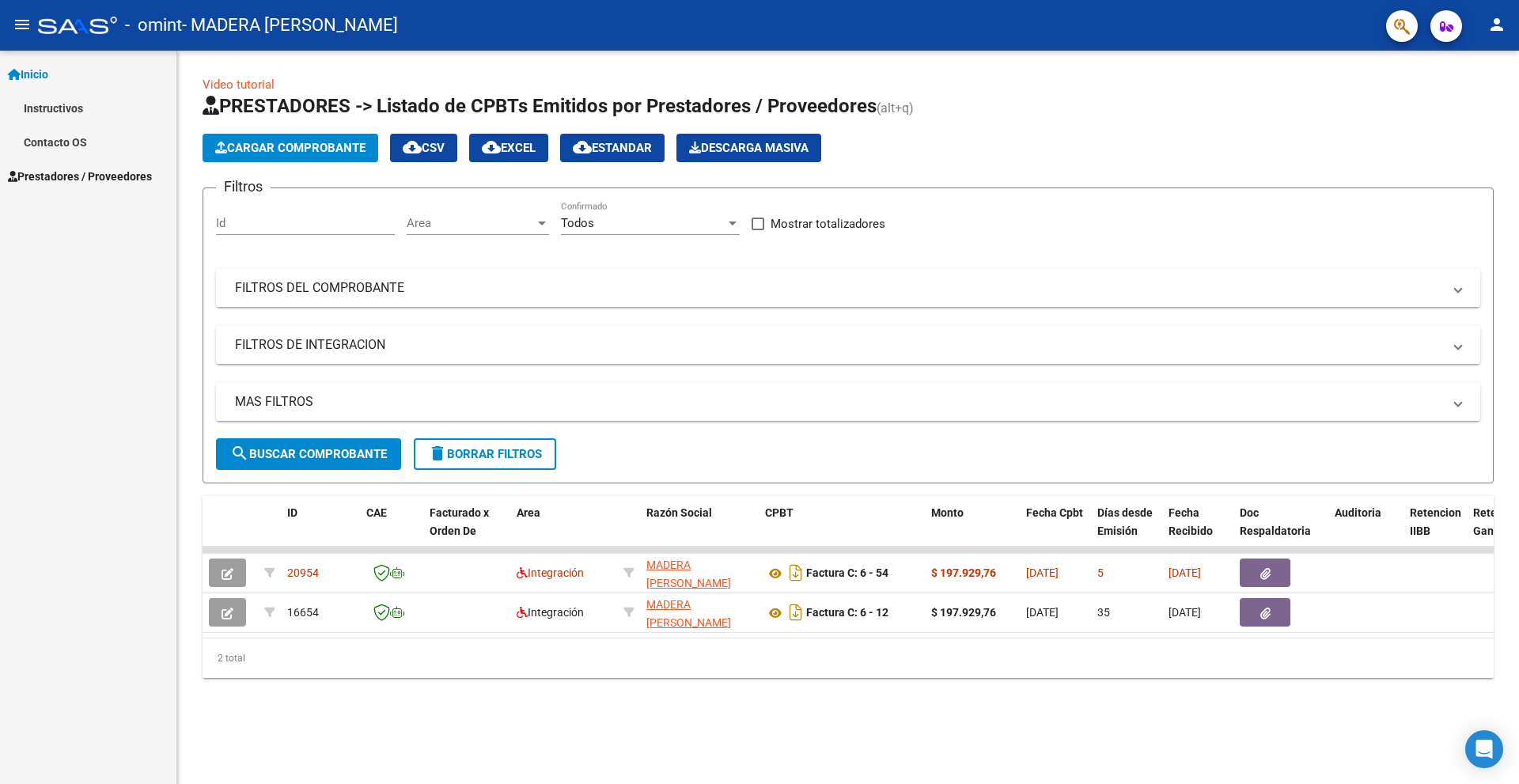
click at [50, 101] on link "Instructivos" at bounding box center [88, 108] width 177 height 34
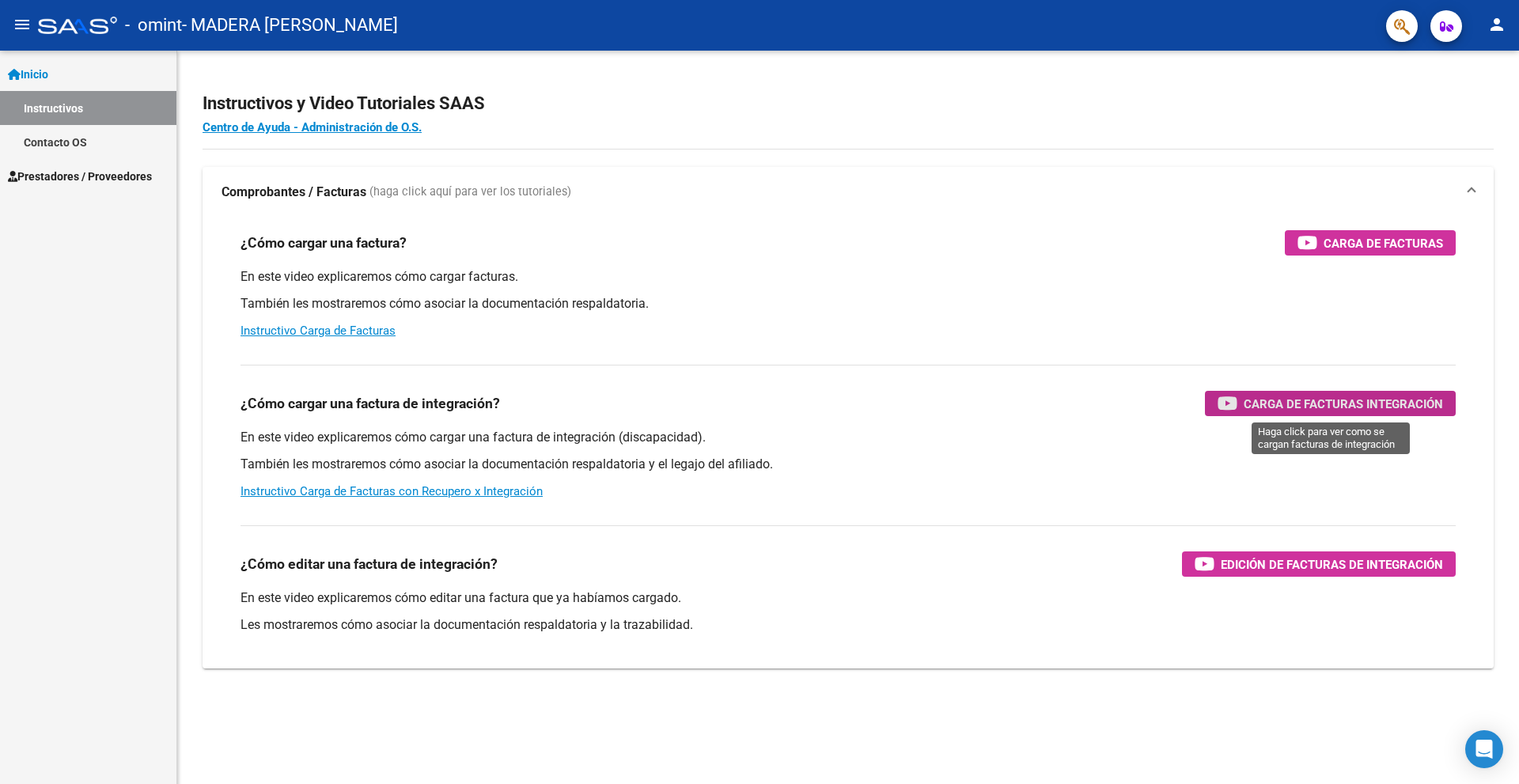
click at [1350, 414] on div "Carga de Facturas Integración" at bounding box center [1330, 404] width 225 height 26
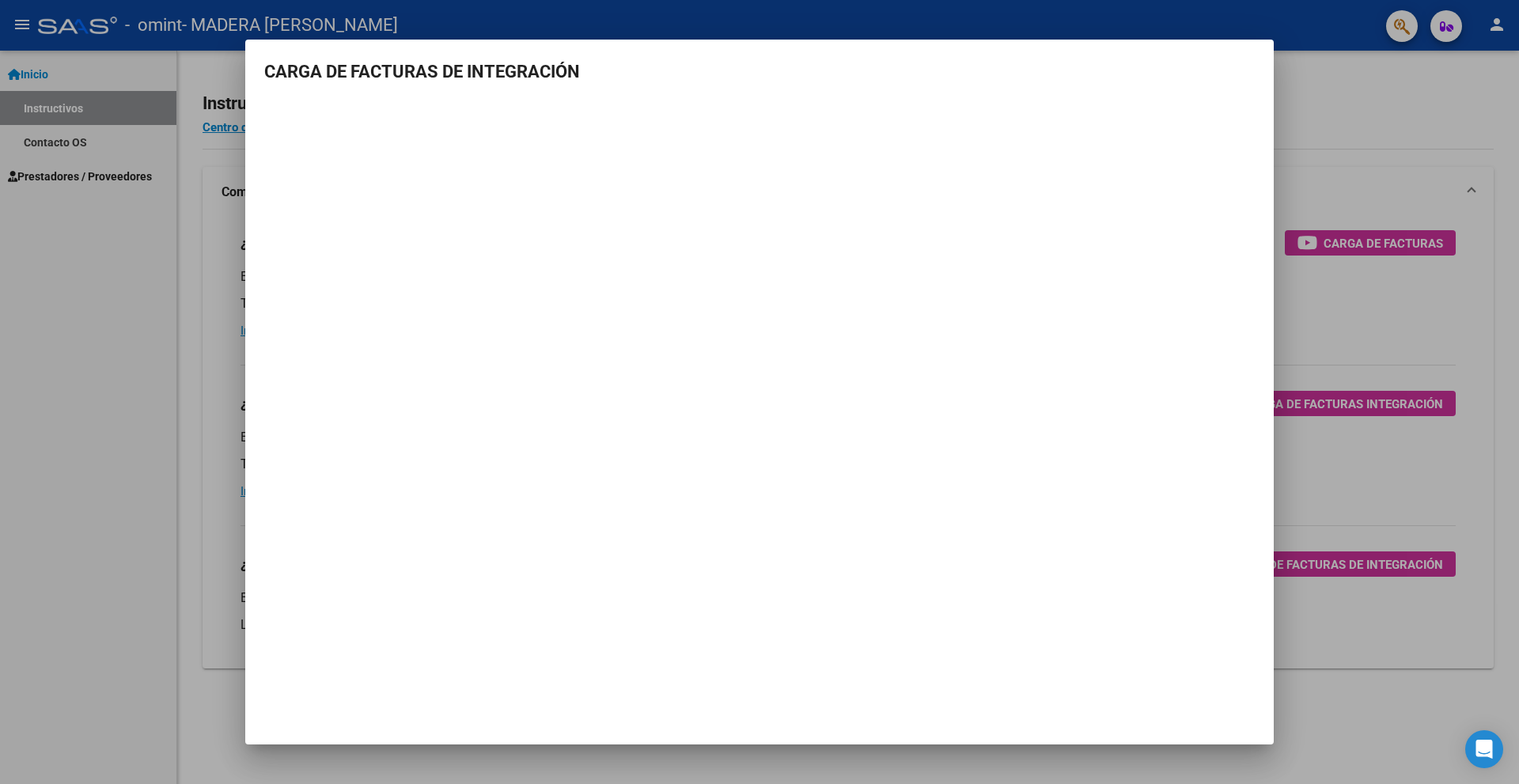
click at [1366, 122] on div at bounding box center [760, 392] width 1519 height 784
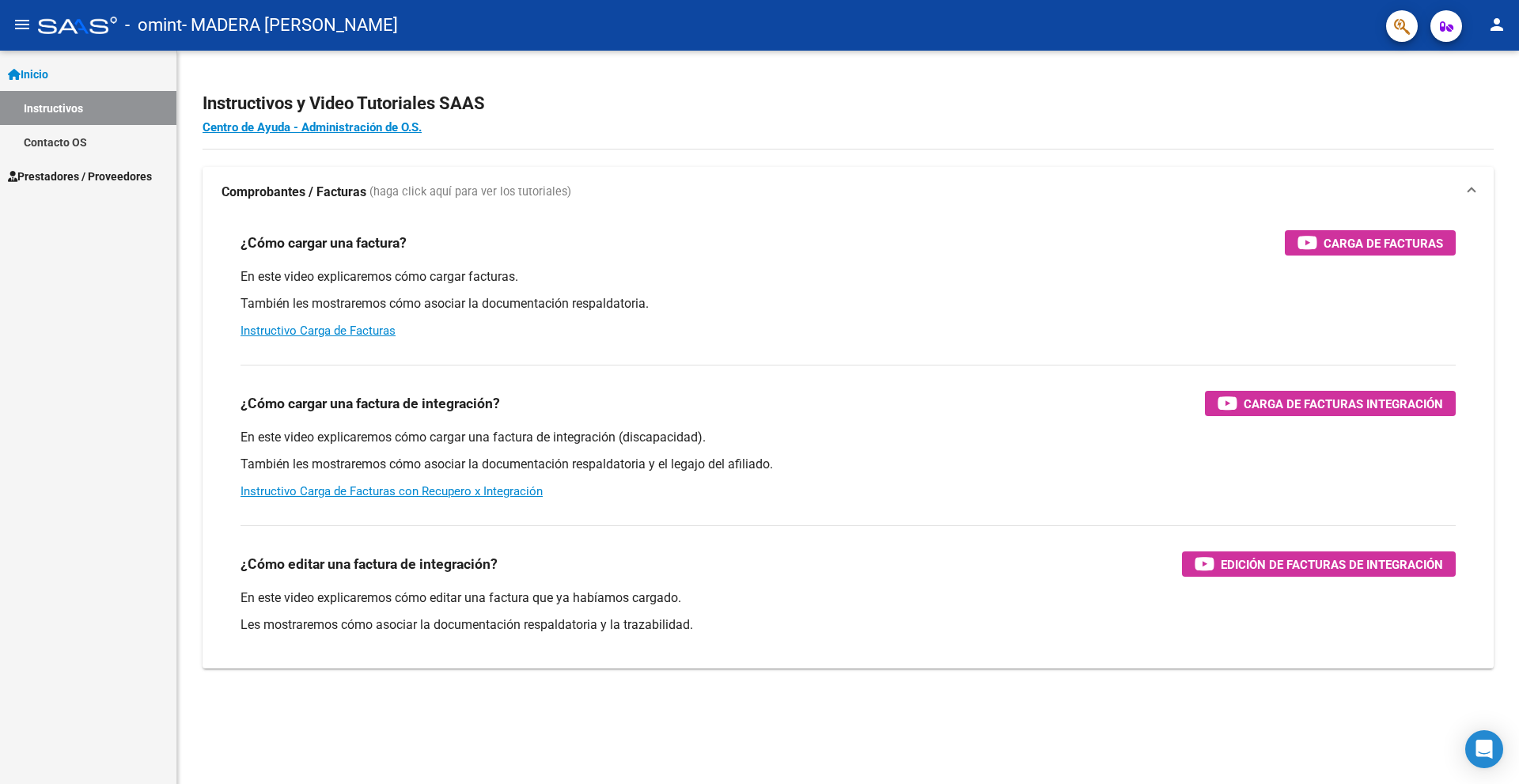
click at [55, 173] on span "Prestadores / Proveedores" at bounding box center [80, 177] width 144 height 18
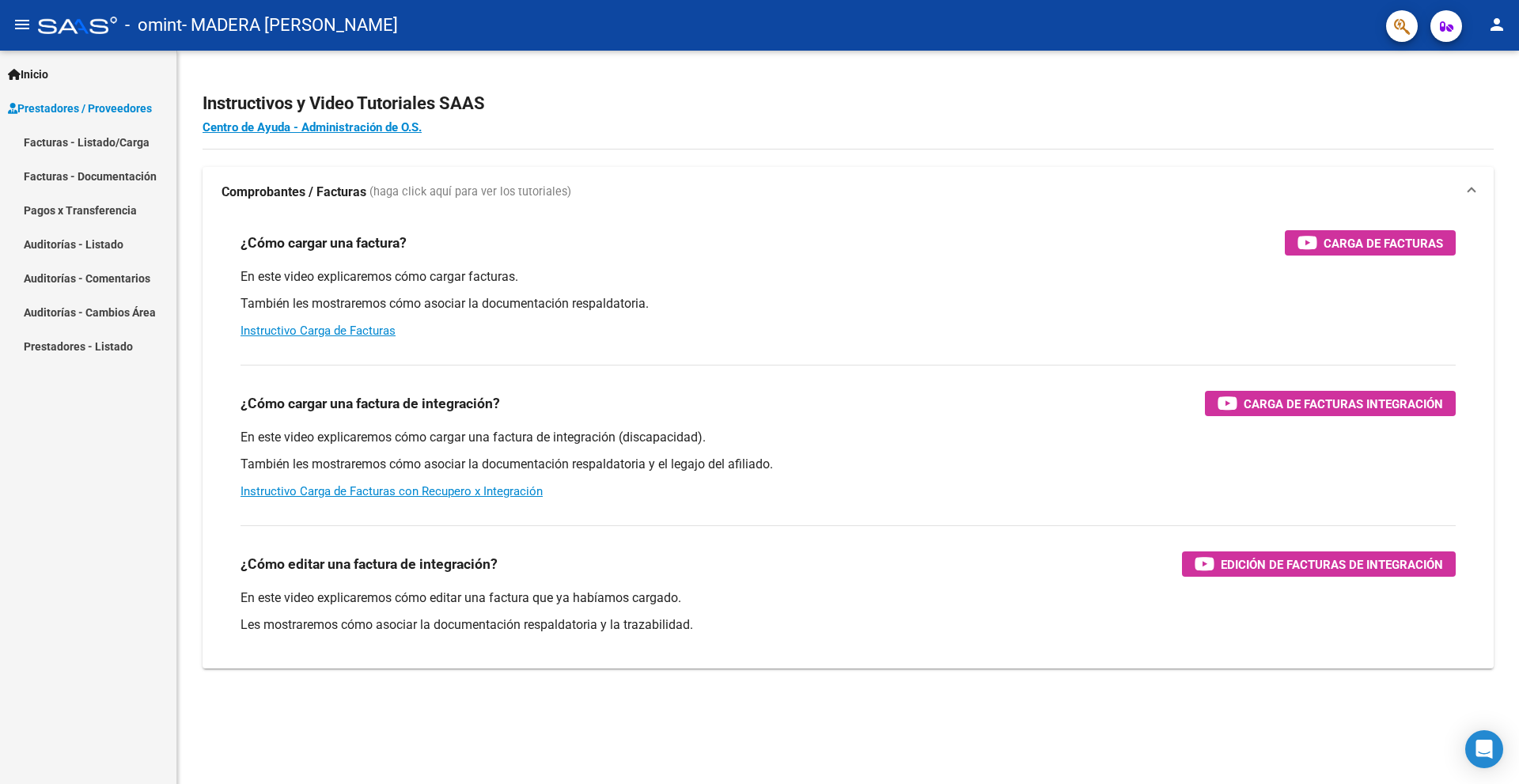
click at [73, 148] on link "Facturas - Listado/Carga" at bounding box center [88, 141] width 177 height 34
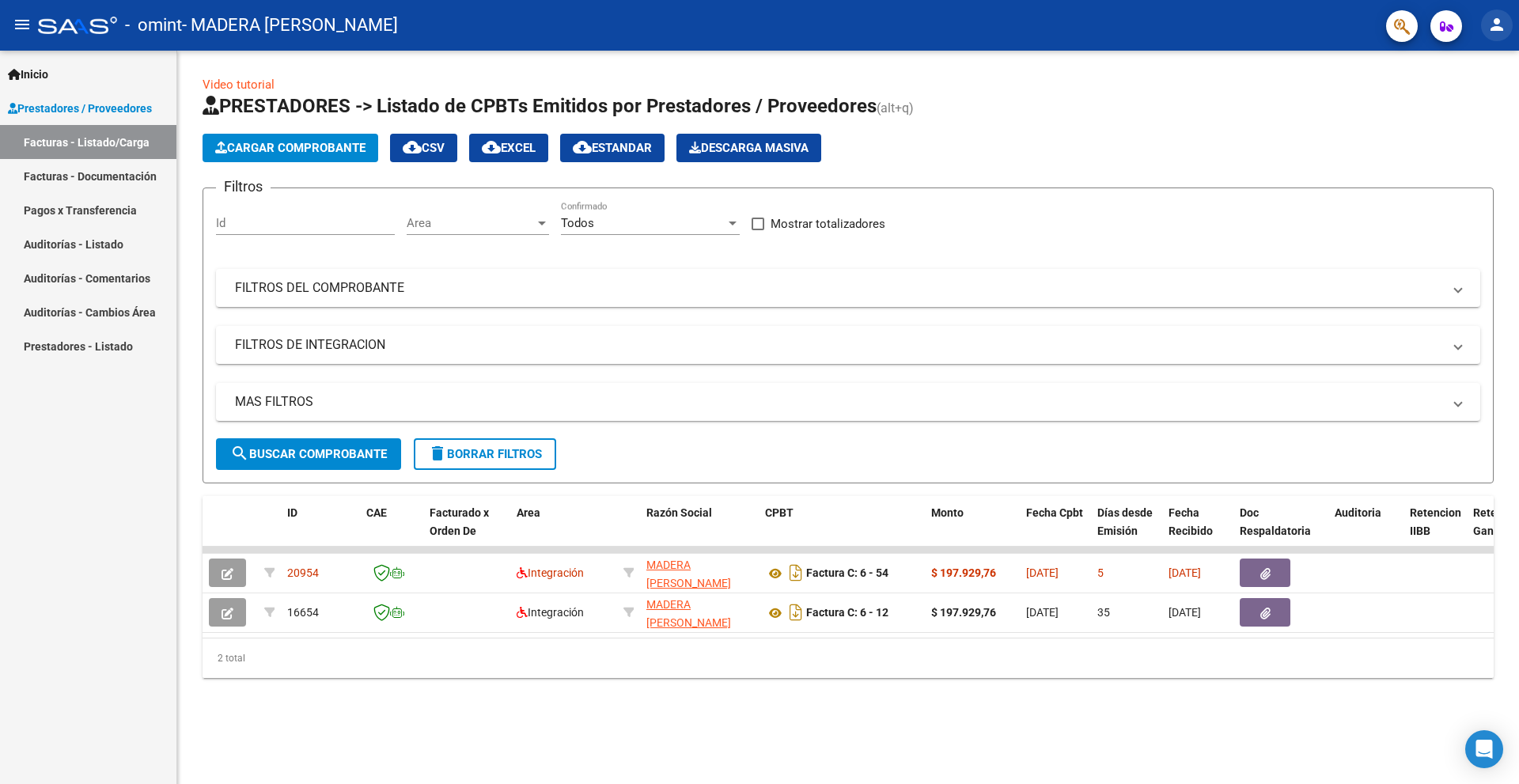
click at [1495, 21] on mat-icon "person" at bounding box center [1497, 25] width 19 height 19
click at [1465, 106] on button "exit_to_app Salir" at bounding box center [1464, 104] width 97 height 38
